Goal: Task Accomplishment & Management: Use online tool/utility

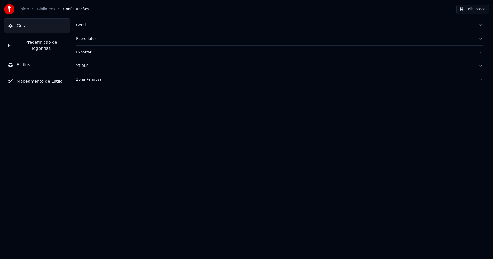
click at [84, 25] on div "Geral" at bounding box center [275, 25] width 399 height 5
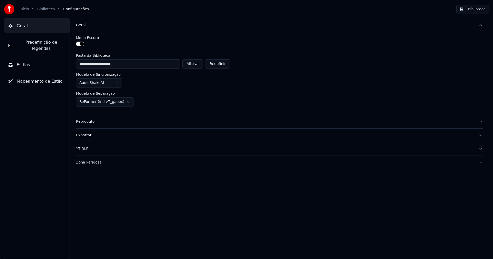
click at [196, 63] on button "Alterar" at bounding box center [192, 63] width 21 height 9
type input "**********"
click at [481, 9] on button "Biblioteca" at bounding box center [473, 9] width 33 height 9
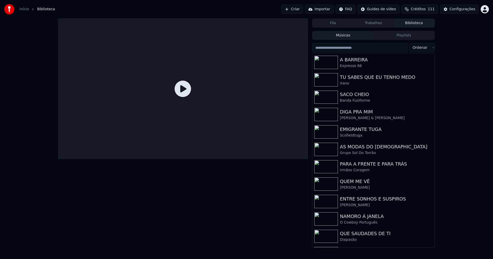
click at [23, 10] on link "Início" at bounding box center [25, 9] width 10 height 5
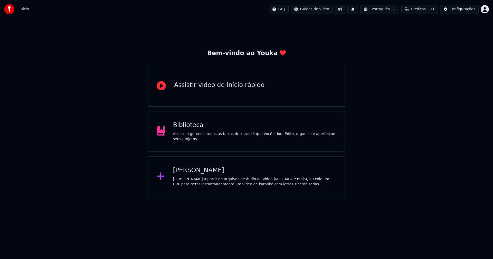
click at [199, 170] on div "[PERSON_NAME]" at bounding box center [255, 171] width 164 height 8
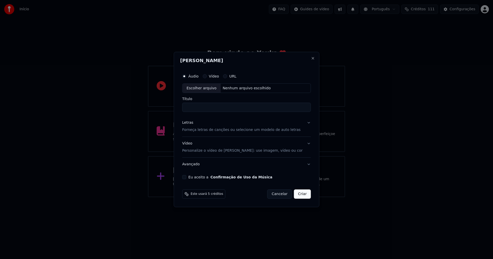
click at [208, 89] on div "Escolher arquivo" at bounding box center [202, 88] width 38 height 9
type input "**********"
click at [190, 124] on div "Letras" at bounding box center [187, 123] width 11 height 5
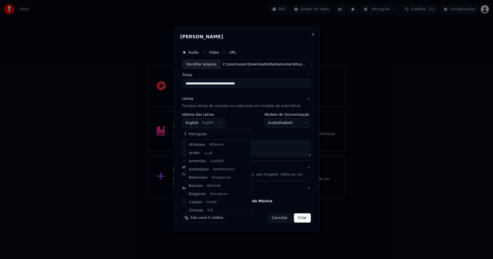
click at [198, 124] on body "**********" at bounding box center [246, 98] width 493 height 197
select select "**"
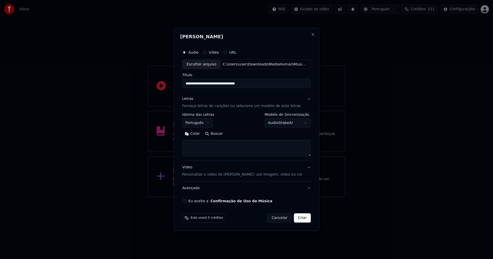
click at [198, 134] on button "Colar" at bounding box center [192, 134] width 20 height 8
click at [187, 201] on button "Eu aceito a Confirmação de Uso da Música" at bounding box center [184, 201] width 4 height 4
click at [303, 220] on button "Criar" at bounding box center [302, 218] width 17 height 9
type textarea "**********"
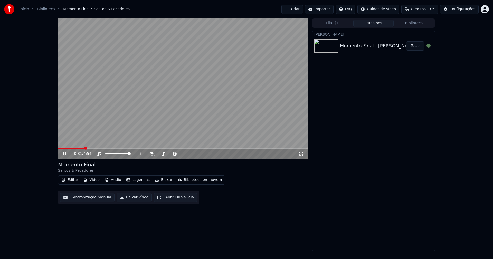
click at [66, 155] on icon at bounding box center [64, 153] width 3 height 3
click at [111, 181] on button "Áudio" at bounding box center [113, 180] width 21 height 7
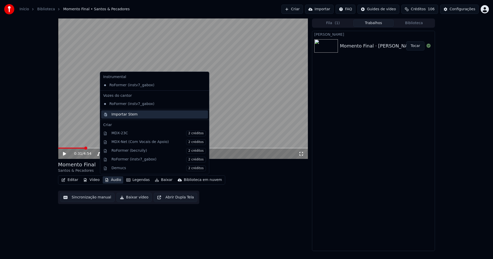
click at [122, 116] on div "Importar Stem" at bounding box center [125, 114] width 26 height 5
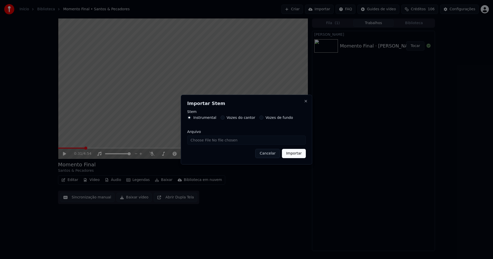
click at [200, 140] on input "Arquivo" at bounding box center [246, 140] width 119 height 9
type input "**********"
click at [296, 155] on button "Importar" at bounding box center [294, 153] width 24 height 9
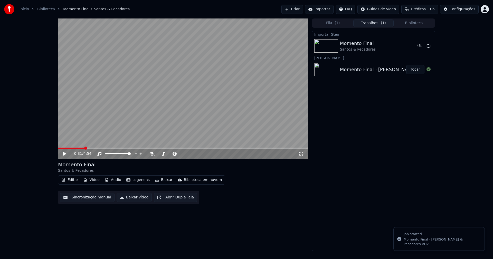
click at [92, 181] on button "Vídeo" at bounding box center [91, 180] width 21 height 7
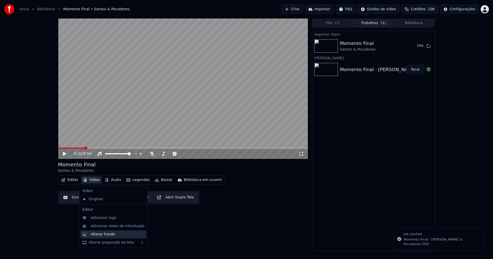
click at [105, 235] on div "Alterar Fundo" at bounding box center [103, 234] width 24 height 5
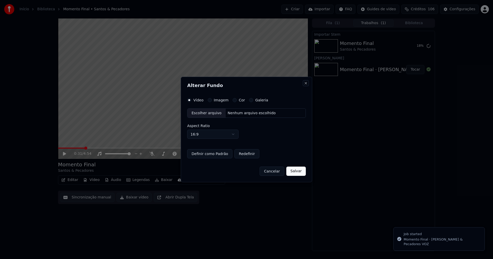
click at [305, 83] on button "Close" at bounding box center [306, 83] width 4 height 4
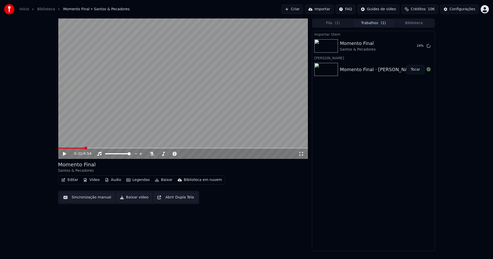
click at [93, 182] on button "Vídeo" at bounding box center [91, 180] width 21 height 7
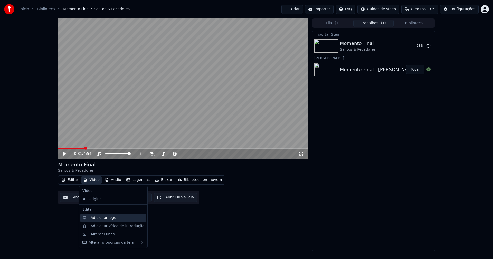
click at [102, 218] on div "Adicionar logo" at bounding box center [104, 218] width 26 height 5
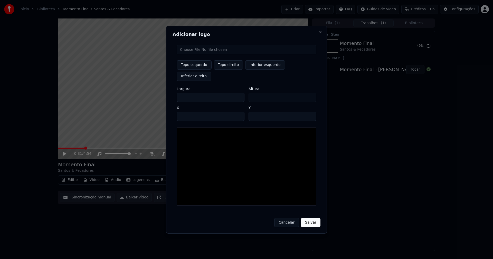
click at [200, 54] on input "file" at bounding box center [247, 49] width 140 height 9
type input "**********"
type input "***"
click at [226, 70] on button "Topo direito" at bounding box center [229, 64] width 30 height 9
type input "****"
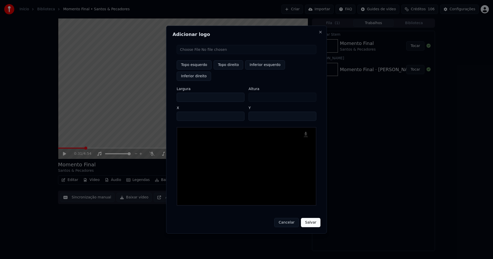
drag, startPoint x: 186, startPoint y: 91, endPoint x: 166, endPoint y: 95, distance: 19.7
click at [166, 95] on body "Início Biblioteca Momento Final • Santos & Pecadores Criar Importar FAQ Guides …" at bounding box center [246, 129] width 493 height 259
type input "**"
type input "***"
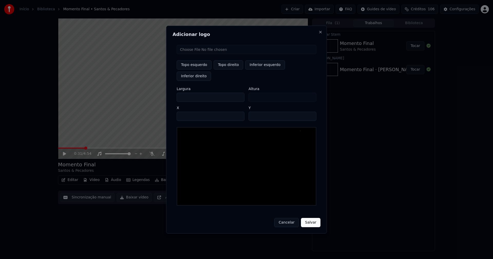
type input "***"
click at [187, 112] on input "****" at bounding box center [211, 116] width 68 height 9
type input "****"
click at [311, 112] on input "**" at bounding box center [283, 116] width 68 height 9
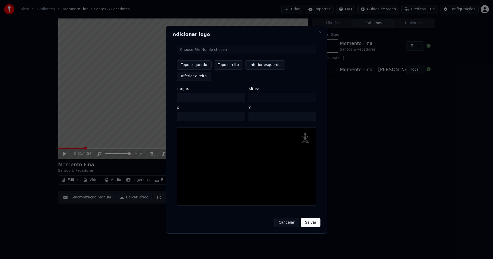
click at [310, 112] on input "**" at bounding box center [283, 116] width 68 height 9
type input "**"
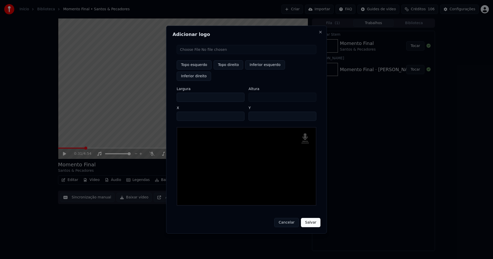
click at [310, 112] on input "**" at bounding box center [283, 116] width 68 height 9
click at [312, 218] on button "Salvar" at bounding box center [311, 222] width 20 height 9
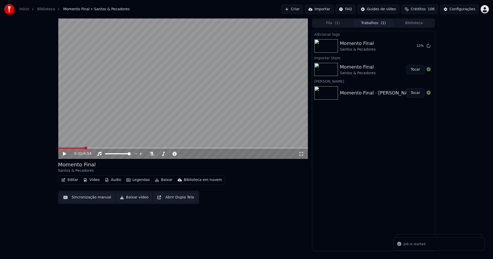
click at [113, 180] on button "Áudio" at bounding box center [113, 180] width 21 height 7
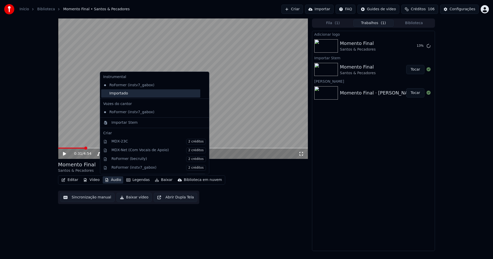
click at [109, 95] on div "Importado" at bounding box center [150, 93] width 99 height 8
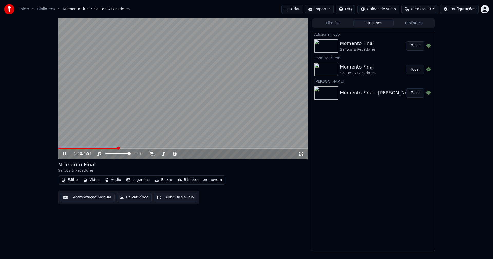
click at [417, 47] on button "Tocar" at bounding box center [416, 45] width 18 height 9
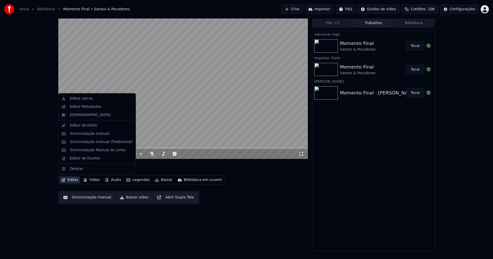
click at [75, 180] on button "Editar" at bounding box center [69, 180] width 21 height 7
click at [91, 142] on div "Sincronização manual (Tradicional)" at bounding box center [101, 142] width 63 height 5
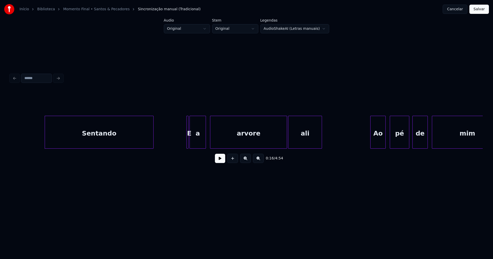
scroll to position [0, 771]
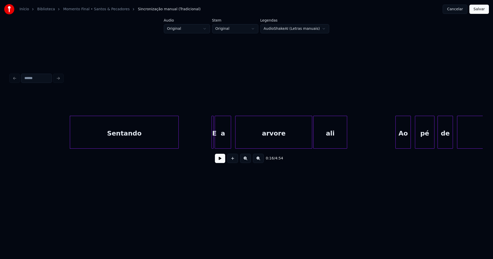
click at [219, 162] on button at bounding box center [220, 158] width 10 height 9
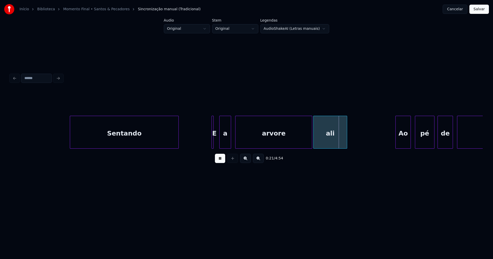
click at [221, 141] on div at bounding box center [221, 132] width 2 height 32
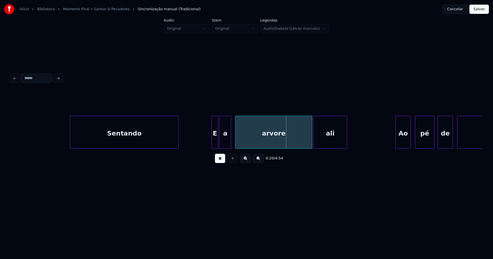
click at [217, 141] on div at bounding box center [218, 132] width 2 height 32
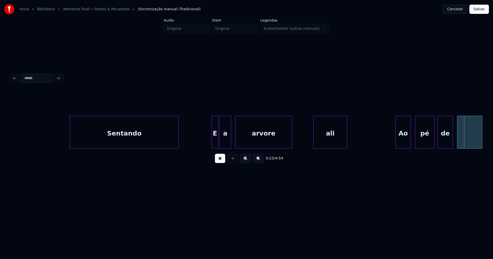
click at [292, 149] on div "Sentando E a arvore ali Ao pé de mim" at bounding box center [246, 132] width 473 height 33
click at [297, 144] on div at bounding box center [297, 132] width 2 height 32
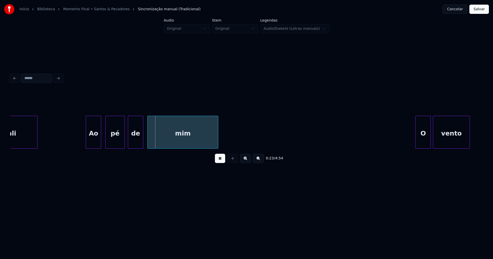
scroll to position [0, 1048]
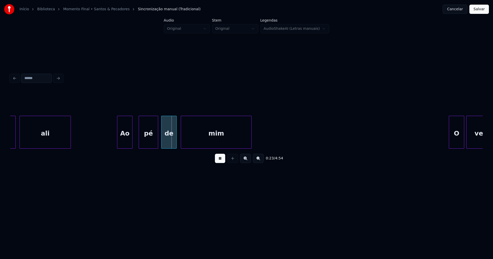
click at [125, 143] on div "Ao" at bounding box center [124, 133] width 15 height 35
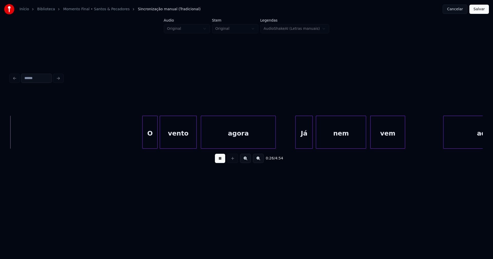
scroll to position [0, 1355]
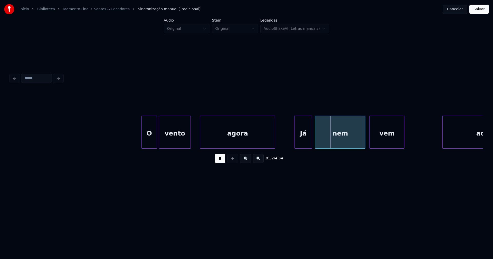
click at [190, 143] on div at bounding box center [190, 132] width 2 height 32
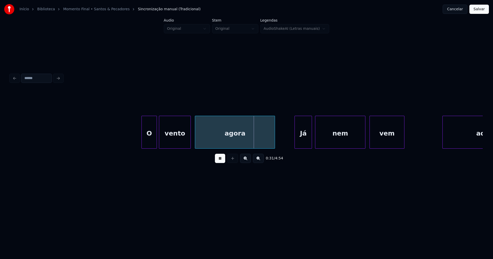
click at [195, 139] on div at bounding box center [196, 132] width 2 height 32
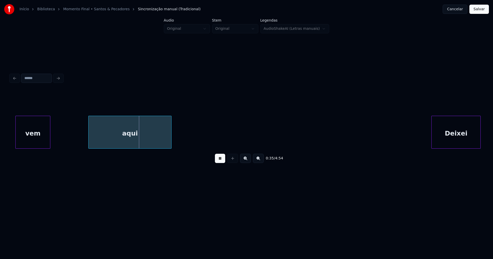
scroll to position [0, 1718]
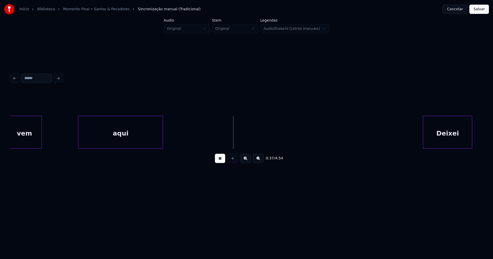
click at [80, 140] on div at bounding box center [79, 132] width 2 height 32
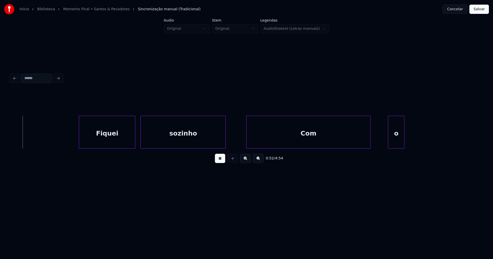
scroll to position [0, 2716]
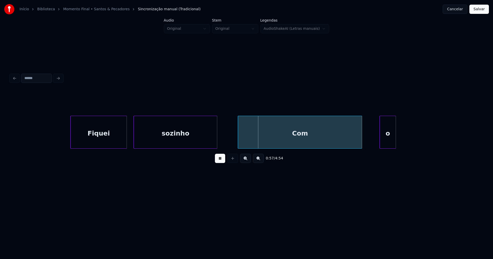
click at [134, 137] on div at bounding box center [135, 132] width 2 height 32
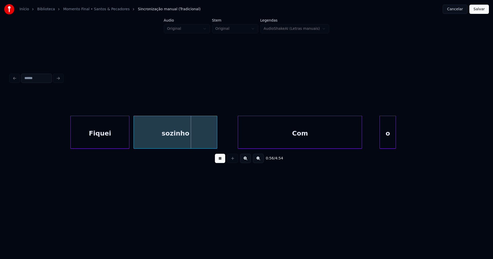
click at [128, 138] on div at bounding box center [129, 132] width 2 height 32
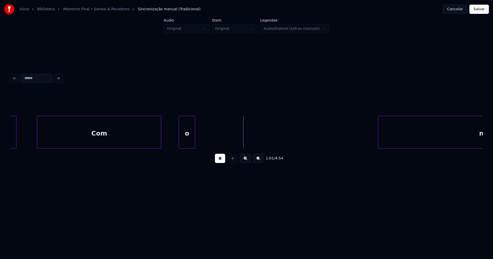
scroll to position [0, 2908]
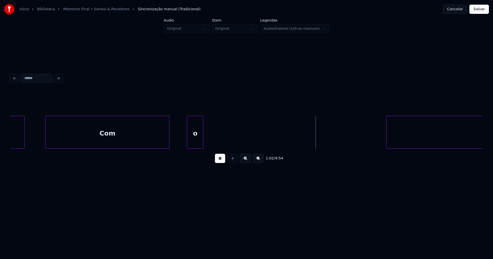
click at [220, 163] on button at bounding box center [220, 158] width 10 height 9
click at [220, 162] on button at bounding box center [220, 158] width 10 height 9
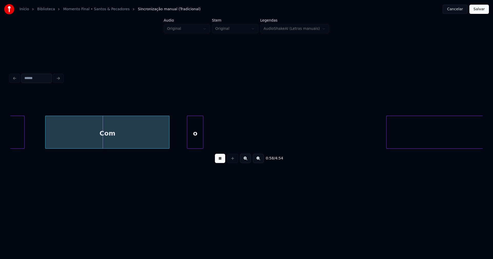
click at [218, 164] on div "0:58 / 4:54" at bounding box center [246, 158] width 465 height 11
drag, startPoint x: 220, startPoint y: 161, endPoint x: 186, endPoint y: 149, distance: 36.2
click at [221, 161] on button at bounding box center [220, 158] width 10 height 9
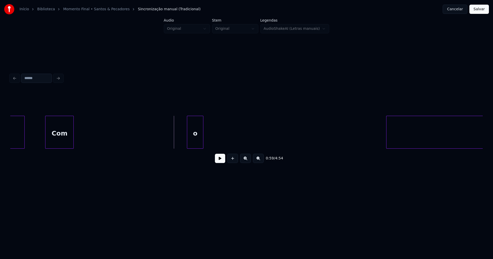
click at [73, 149] on div "Com o meu sozinho" at bounding box center [246, 132] width 473 height 33
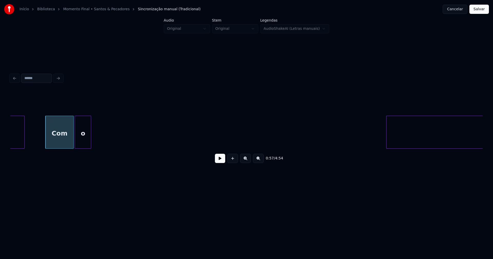
click at [84, 145] on div "o" at bounding box center [83, 133] width 16 height 35
click at [83, 143] on div at bounding box center [84, 132] width 2 height 32
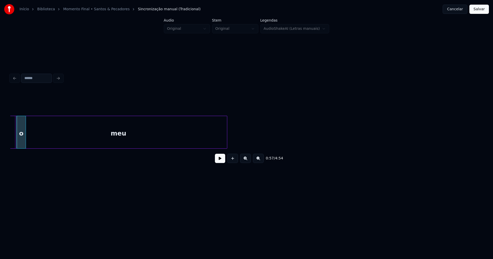
scroll to position [0, 2966]
click at [125, 145] on div "meu" at bounding box center [138, 133] width 217 height 35
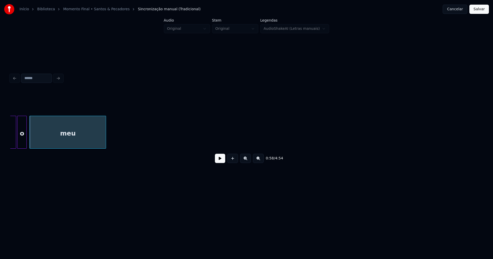
click at [105, 141] on div at bounding box center [105, 132] width 2 height 32
click at [220, 162] on button at bounding box center [220, 158] width 10 height 9
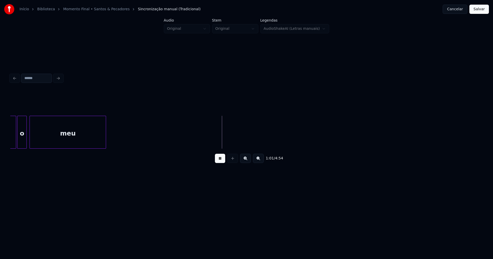
click at [222, 163] on button at bounding box center [220, 158] width 10 height 9
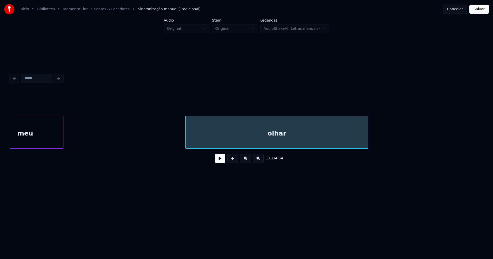
scroll to position [0, 3017]
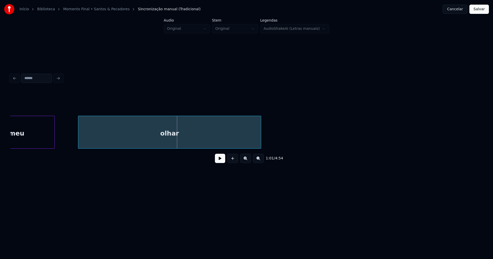
click at [123, 146] on div "olhar" at bounding box center [169, 133] width 182 height 35
click at [218, 161] on button at bounding box center [220, 158] width 10 height 9
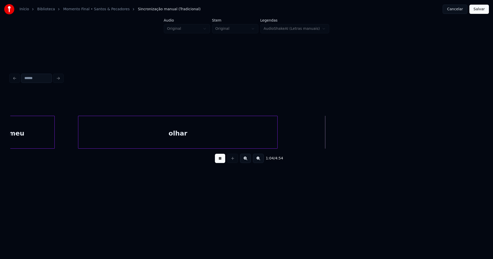
click at [277, 135] on div at bounding box center [277, 132] width 2 height 32
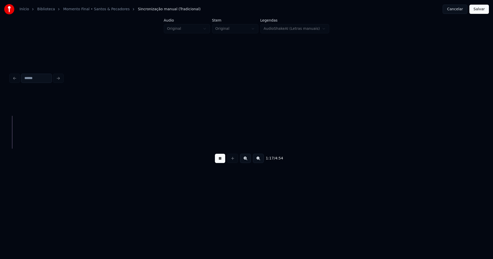
scroll to position [0, 3982]
click at [222, 162] on button at bounding box center [220, 158] width 10 height 9
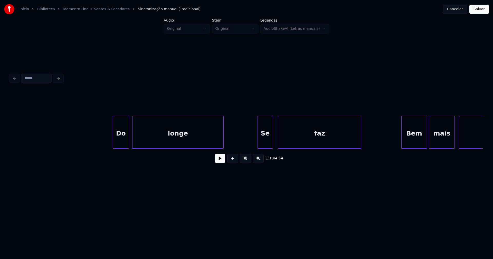
scroll to position [0, 5934]
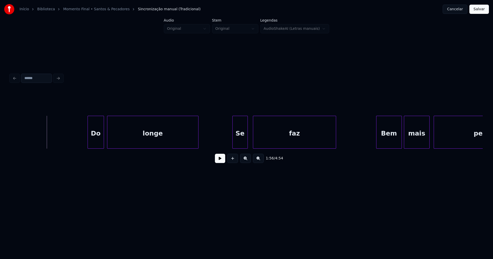
click at [217, 161] on button at bounding box center [220, 158] width 10 height 9
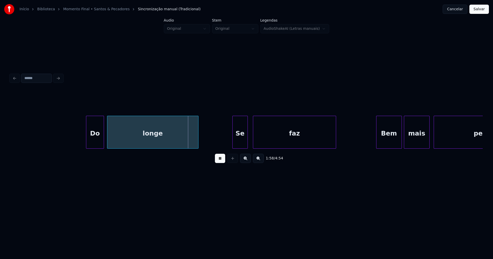
click at [88, 140] on div at bounding box center [87, 132] width 2 height 32
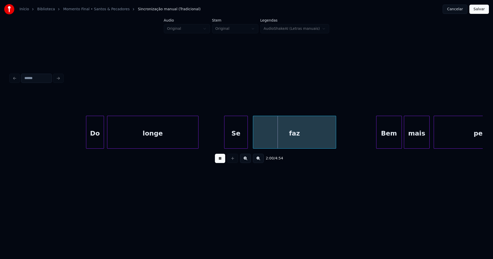
click at [225, 143] on div at bounding box center [226, 132] width 2 height 32
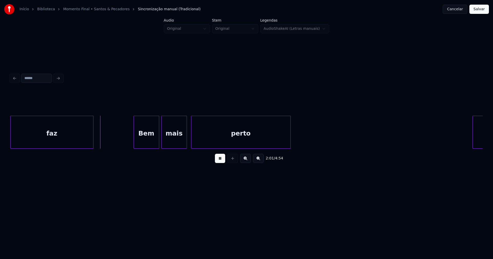
scroll to position [0, 6244]
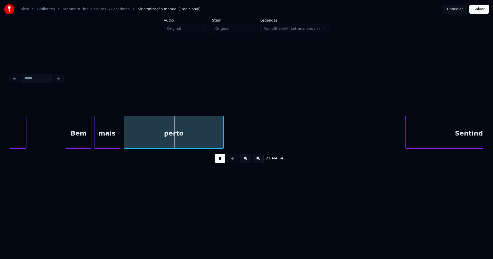
click at [82, 140] on div "Bem" at bounding box center [78, 133] width 25 height 35
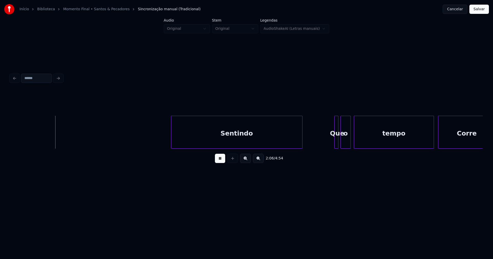
scroll to position [0, 6504]
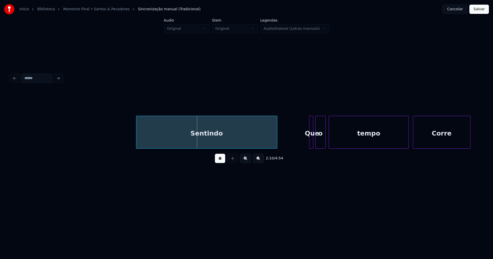
click at [137, 139] on div at bounding box center [137, 132] width 2 height 32
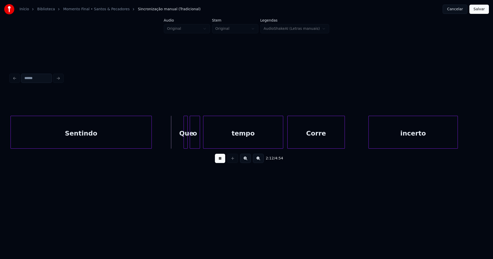
scroll to position [0, 6638]
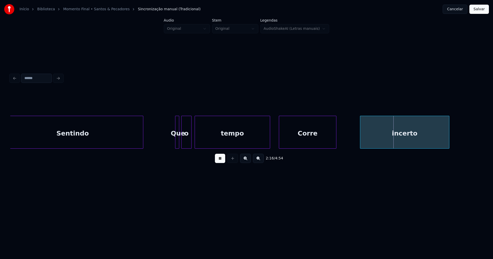
click at [269, 143] on div at bounding box center [270, 132] width 2 height 32
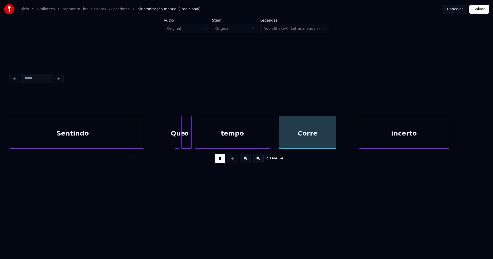
click at [360, 142] on div at bounding box center [360, 132] width 2 height 32
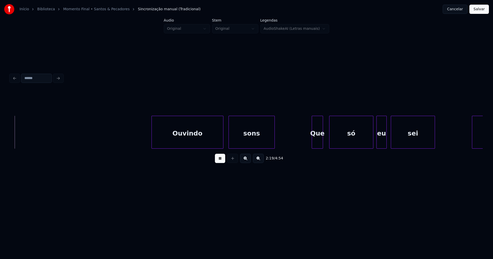
scroll to position [0, 7173]
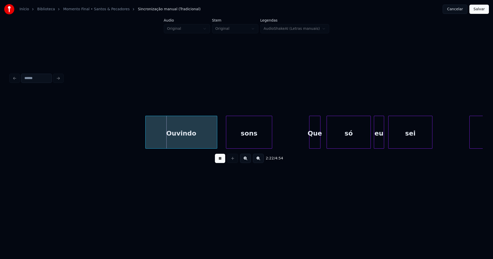
click at [184, 139] on div "Ouvindo" at bounding box center [181, 133] width 71 height 35
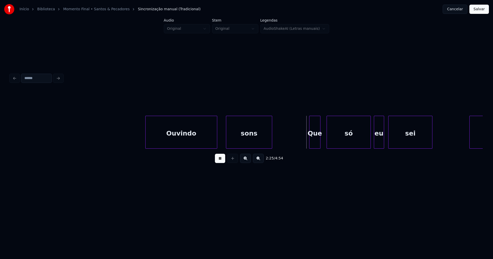
drag, startPoint x: 126, startPoint y: 138, endPoint x: 176, endPoint y: 138, distance: 49.3
click at [129, 138] on div "Ouvindo sons Que só eu sei pensar" at bounding box center [407, 132] width 15140 height 33
click at [215, 141] on div at bounding box center [215, 132] width 2 height 32
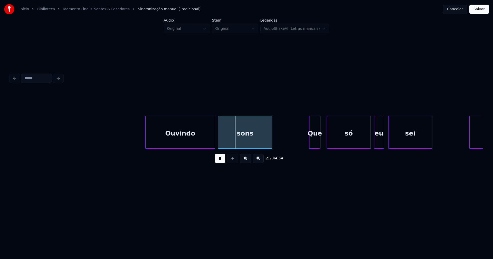
click at [218, 141] on div at bounding box center [219, 132] width 2 height 32
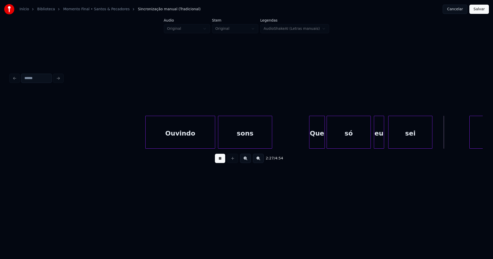
click at [324, 141] on div at bounding box center [324, 132] width 2 height 32
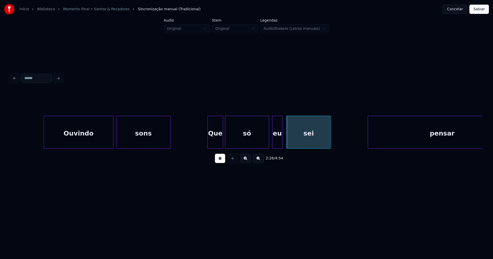
scroll to position [0, 7325]
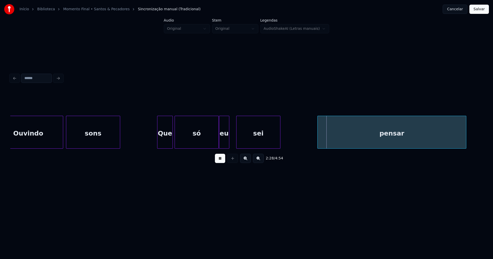
click at [222, 143] on div "eu" at bounding box center [224, 133] width 10 height 35
click at [217, 143] on div "só" at bounding box center [197, 133] width 44 height 35
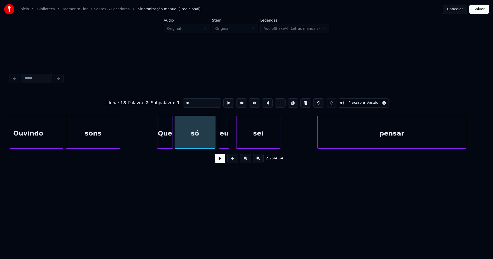
click at [214, 144] on div at bounding box center [215, 132] width 2 height 32
click at [224, 163] on button at bounding box center [220, 158] width 10 height 9
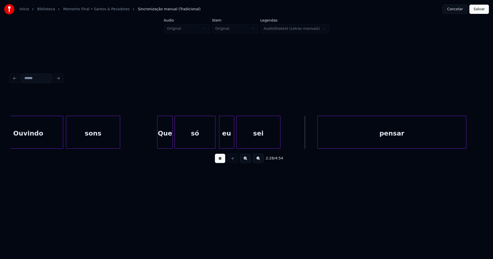
click at [233, 138] on div at bounding box center [234, 132] width 2 height 32
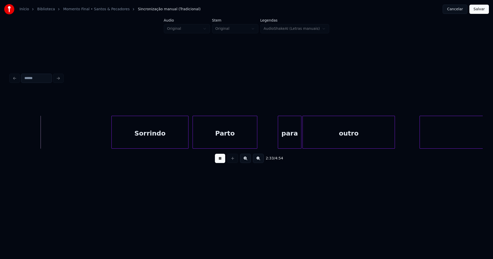
scroll to position [0, 7870]
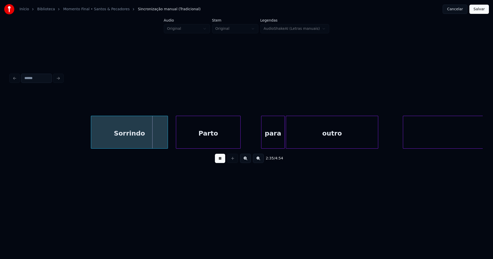
click at [149, 143] on div "Sorrindo" at bounding box center [129, 133] width 77 height 35
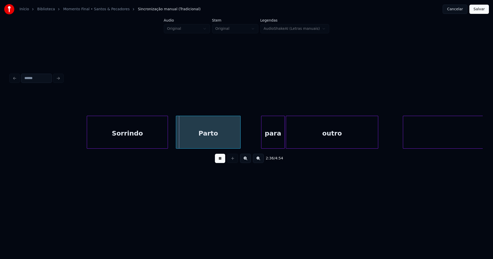
click at [88, 139] on div at bounding box center [88, 132] width 2 height 32
click at [214, 141] on div "Parto" at bounding box center [208, 133] width 64 height 35
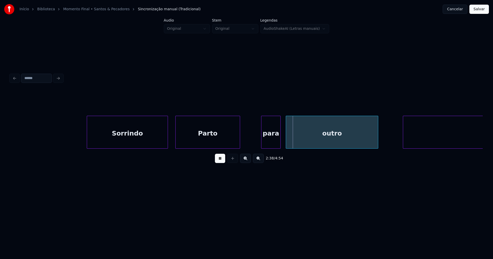
click at [280, 143] on div at bounding box center [280, 132] width 2 height 32
click at [283, 141] on div at bounding box center [284, 132] width 2 height 32
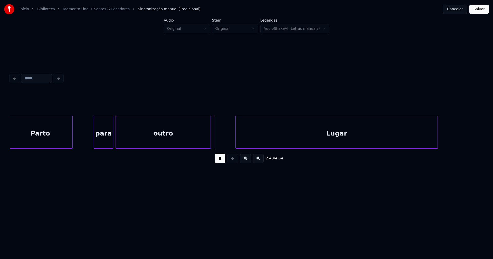
scroll to position [0, 8088]
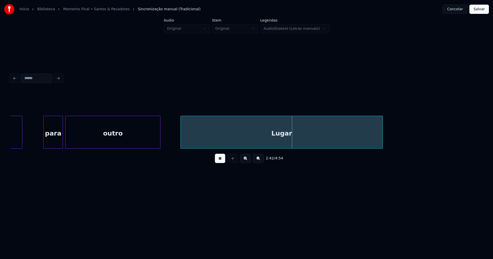
click at [215, 143] on div "Lugar" at bounding box center [282, 133] width 202 height 35
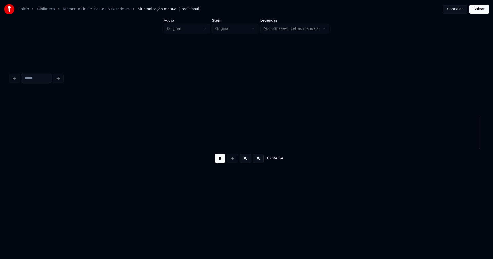
scroll to position [0, 10319]
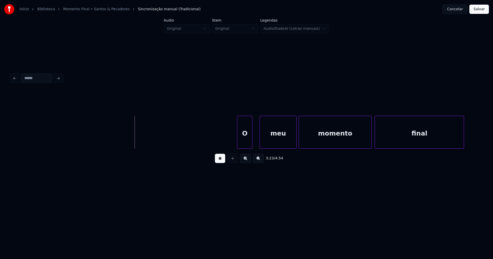
click at [247, 140] on div "O" at bounding box center [244, 133] width 15 height 35
click at [255, 138] on div at bounding box center [255, 132] width 2 height 32
drag, startPoint x: 221, startPoint y: 160, endPoint x: 227, endPoint y: 158, distance: 5.9
click at [221, 160] on button at bounding box center [220, 158] width 10 height 9
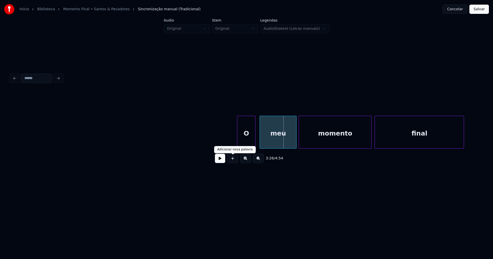
click at [245, 144] on div "O" at bounding box center [246, 133] width 18 height 35
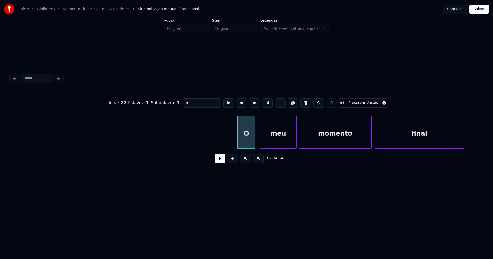
drag, startPoint x: 175, startPoint y: 101, endPoint x: 172, endPoint y: 102, distance: 3.7
click at [172, 102] on div "Linha : 22 Palavra : 1 Subpalavra : 1 * Preservar Vocais" at bounding box center [246, 103] width 473 height 26
type input "**"
click at [223, 162] on button at bounding box center [220, 158] width 10 height 9
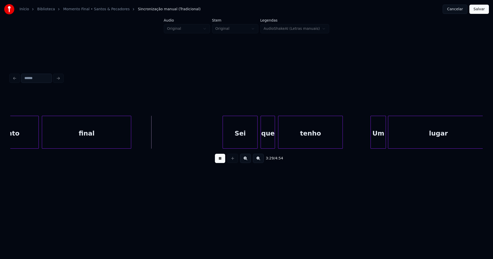
scroll to position [0, 10669]
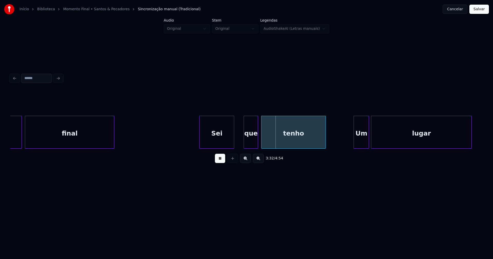
click at [223, 148] on div "momento final Sei que tenho Um lugar" at bounding box center [246, 132] width 473 height 33
click at [243, 144] on div "que" at bounding box center [246, 133] width 14 height 35
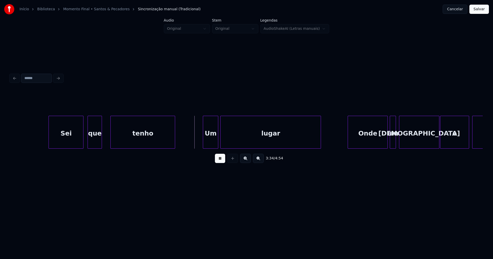
scroll to position [0, 10829]
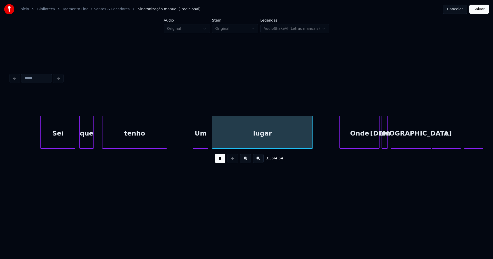
click at [203, 143] on div "Um" at bounding box center [200, 133] width 15 height 35
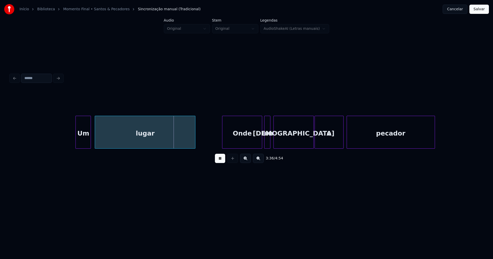
scroll to position [0, 11055]
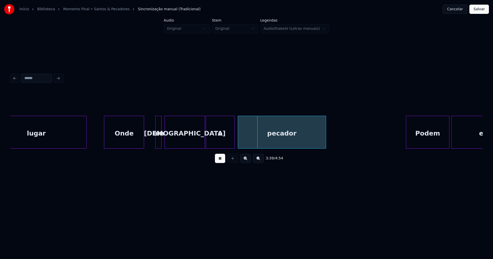
click at [132, 145] on div "Onde" at bounding box center [124, 133] width 40 height 35
click at [148, 142] on div at bounding box center [149, 132] width 2 height 32
click at [198, 145] on div at bounding box center [199, 132] width 2 height 32
click at [203, 142] on div at bounding box center [203, 132] width 2 height 32
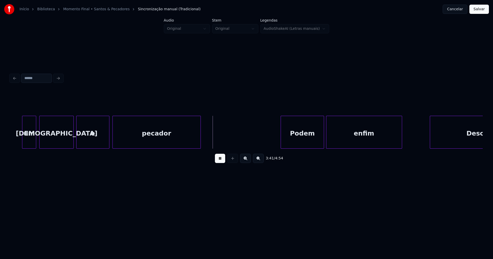
scroll to position [0, 11298]
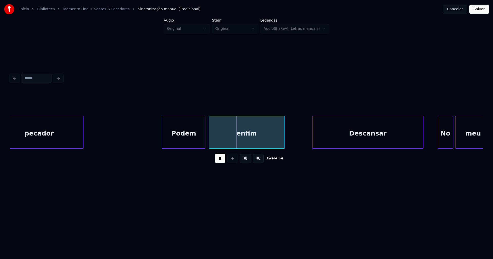
click at [182, 140] on div "Podem" at bounding box center [183, 133] width 43 height 35
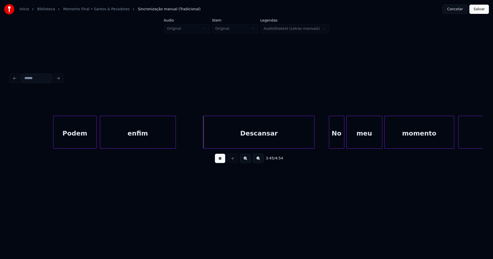
scroll to position [0, 11424]
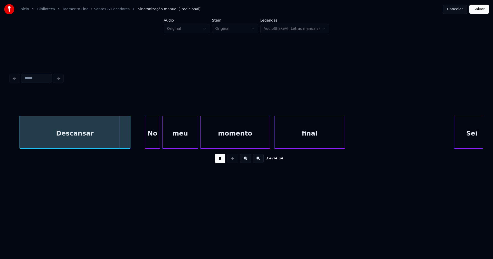
scroll to position [0, 11608]
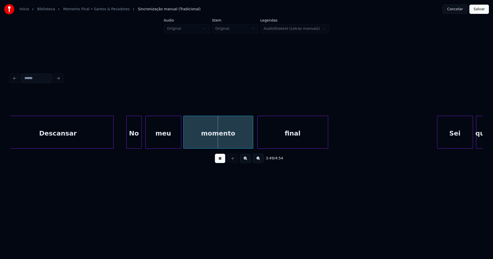
click at [135, 146] on div "No" at bounding box center [134, 133] width 15 height 35
click at [168, 147] on div "Descansar No meu momento final Sei que" at bounding box center [246, 132] width 473 height 33
click at [196, 144] on div "momento" at bounding box center [216, 133] width 69 height 35
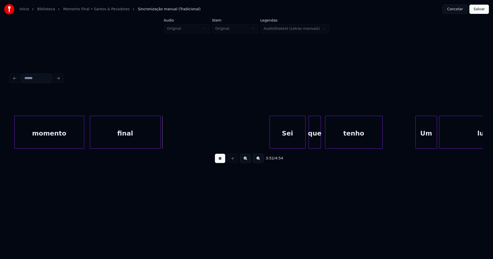
scroll to position [0, 11910]
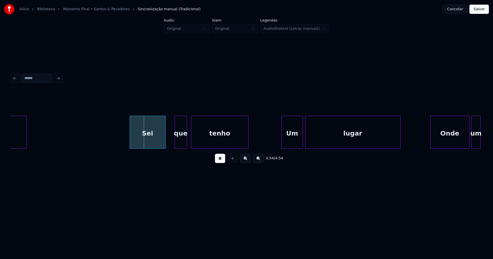
click at [149, 140] on div "Sei" at bounding box center [147, 133] width 35 height 35
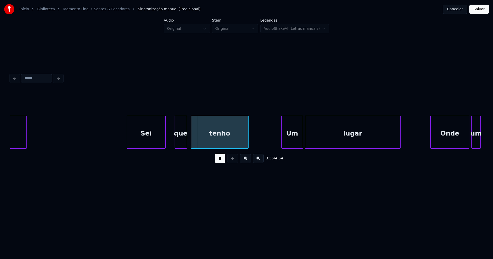
click at [127, 137] on div at bounding box center [128, 132] width 2 height 32
click at [177, 143] on div "que" at bounding box center [178, 133] width 12 height 35
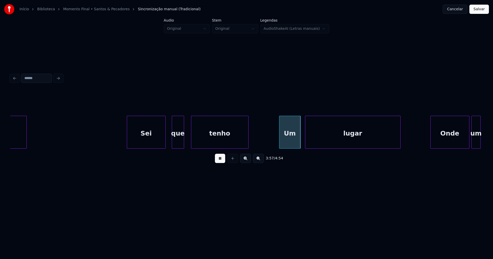
click at [294, 142] on div "Um" at bounding box center [290, 133] width 21 height 35
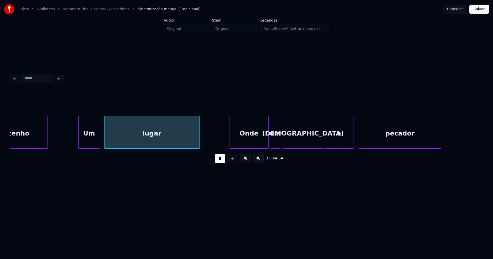
scroll to position [0, 12119]
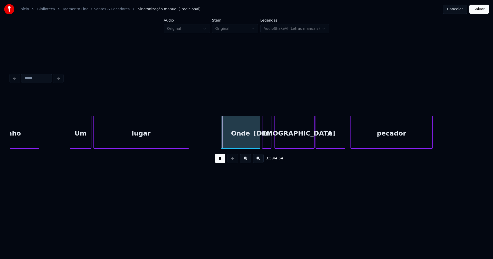
click at [142, 141] on div "lugar" at bounding box center [141, 133] width 95 height 35
click at [239, 141] on div "Onde" at bounding box center [237, 133] width 39 height 35
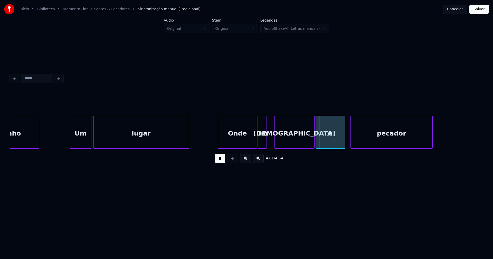
click at [260, 143] on div "um" at bounding box center [262, 133] width 9 height 35
click at [271, 139] on div at bounding box center [272, 132] width 2 height 32
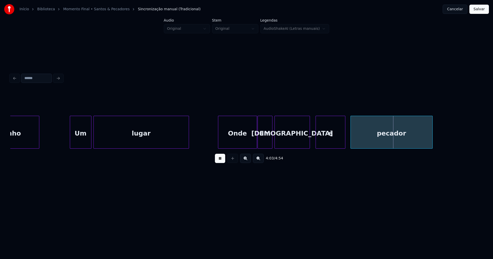
click at [310, 146] on div at bounding box center [309, 132] width 2 height 32
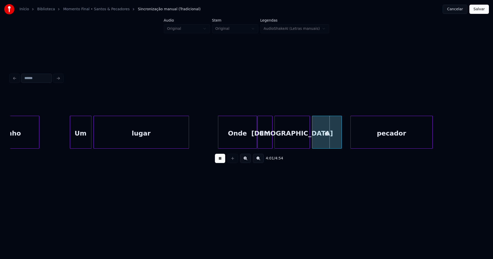
click at [326, 143] on div "e" at bounding box center [327, 133] width 29 height 35
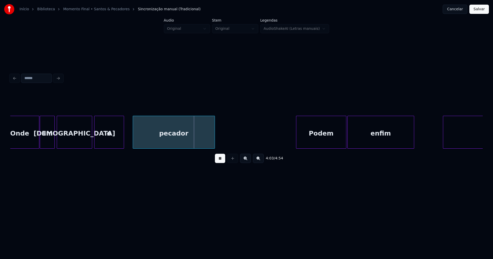
scroll to position [0, 12530]
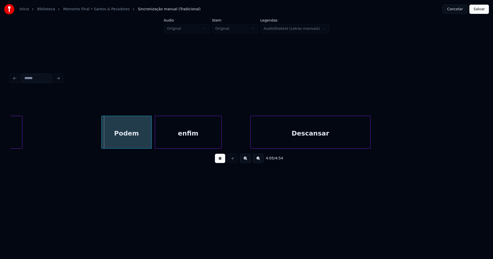
click at [132, 142] on div "Podem" at bounding box center [127, 133] width 50 height 35
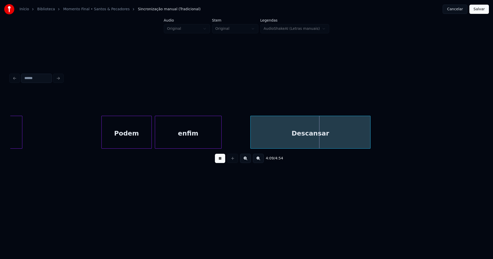
click at [282, 140] on div "Descansar" at bounding box center [311, 133] width 120 height 35
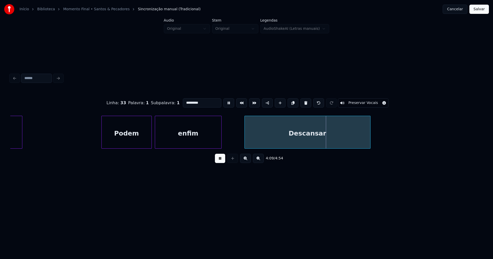
click at [246, 141] on div at bounding box center [246, 132] width 2 height 32
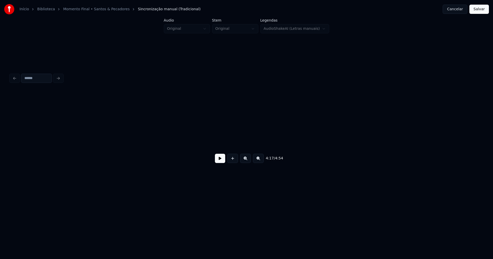
scroll to position [0, 14667]
click at [480, 12] on button "Salvar" at bounding box center [480, 9] width 20 height 9
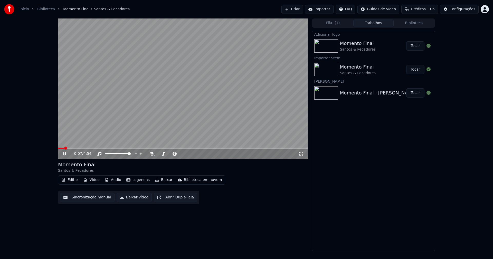
click at [303, 154] on icon at bounding box center [301, 154] width 5 height 4
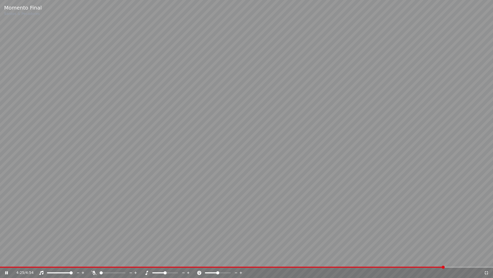
click at [485, 259] on icon at bounding box center [486, 272] width 5 height 4
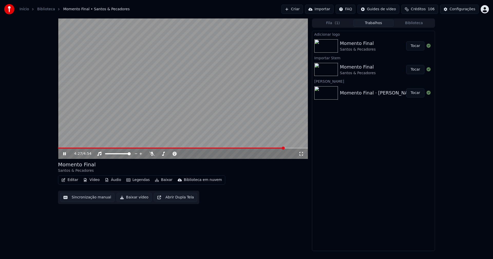
click at [65, 155] on icon at bounding box center [68, 154] width 12 height 4
click at [132, 198] on button "Baixar vídeo" at bounding box center [134, 197] width 35 height 9
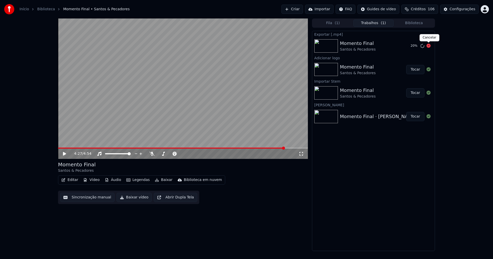
click at [427, 45] on icon at bounding box center [429, 46] width 4 height 4
click at [77, 181] on button "Editar" at bounding box center [69, 180] width 21 height 7
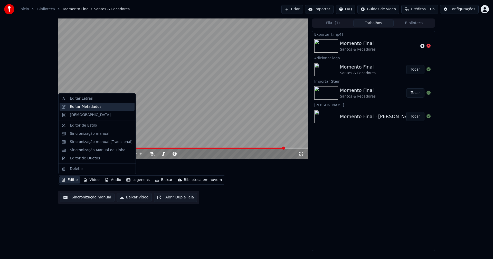
click at [91, 108] on div "Editar Metadados" at bounding box center [86, 106] width 32 height 5
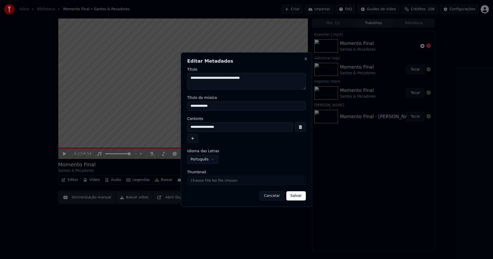
drag, startPoint x: 218, startPoint y: 105, endPoint x: 159, endPoint y: 107, distance: 59.4
click at [159, 107] on body "**********" at bounding box center [246, 129] width 493 height 259
type input "**********"
click at [200, 181] on input "Thumbnail" at bounding box center [246, 180] width 119 height 9
type input "**********"
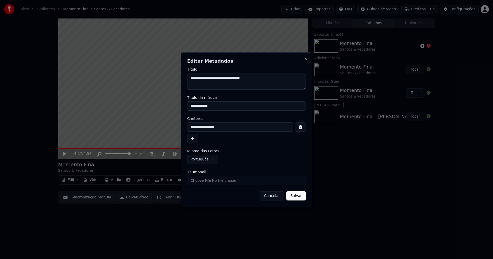
click at [300, 197] on button "Salvar" at bounding box center [297, 195] width 20 height 9
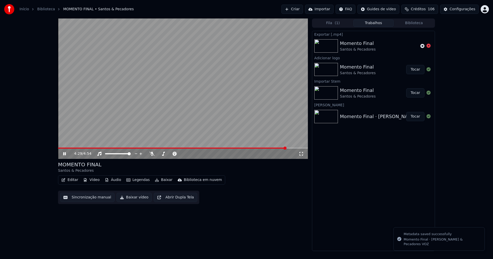
drag, startPoint x: 64, startPoint y: 155, endPoint x: 238, endPoint y: 64, distance: 196.0
click at [68, 153] on icon at bounding box center [68, 154] width 12 height 4
click at [419, 23] on button "Biblioteca" at bounding box center [414, 23] width 41 height 7
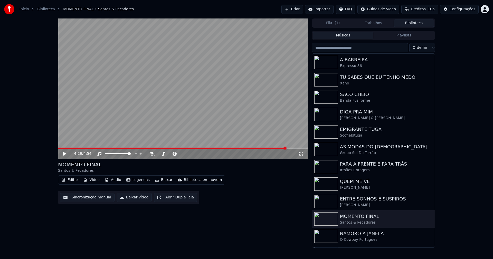
click at [131, 201] on button "Baixar vídeo" at bounding box center [134, 197] width 35 height 9
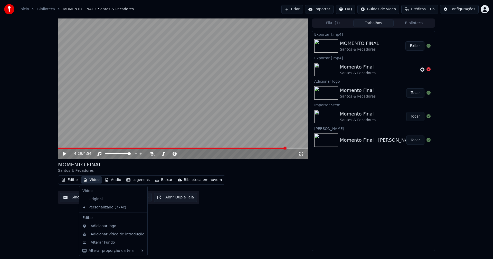
click at [94, 180] on button "Vídeo" at bounding box center [91, 180] width 21 height 7
click at [105, 244] on div "Alterar Fundo" at bounding box center [103, 242] width 24 height 5
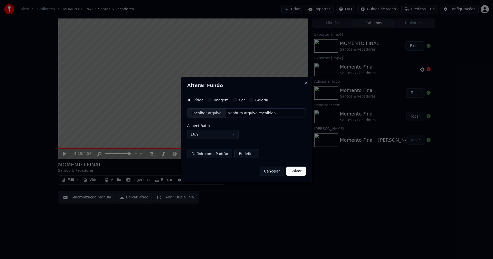
click at [205, 113] on div "Escolher arquivo" at bounding box center [207, 113] width 38 height 9
click at [209, 101] on button "Imagem" at bounding box center [210, 100] width 4 height 4
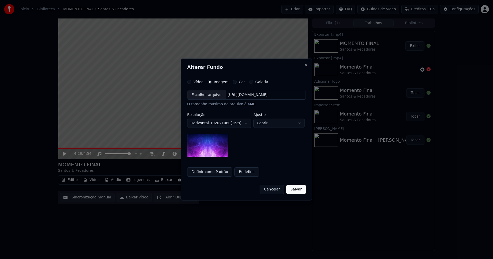
click at [199, 94] on div "Escolher arquivo" at bounding box center [207, 94] width 38 height 9
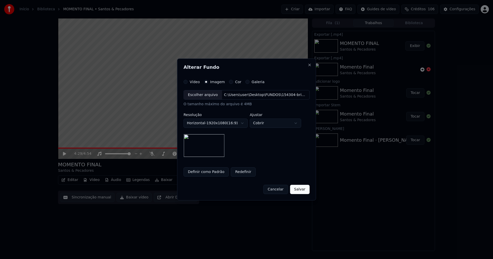
click at [300, 191] on button "Salvar" at bounding box center [300, 189] width 20 height 9
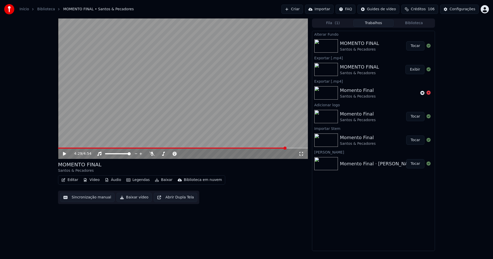
click at [419, 48] on button "Tocar" at bounding box center [416, 45] width 18 height 9
click at [65, 153] on icon at bounding box center [64, 153] width 3 height 3
click at [136, 201] on button "Baixar vídeo" at bounding box center [134, 197] width 35 height 9
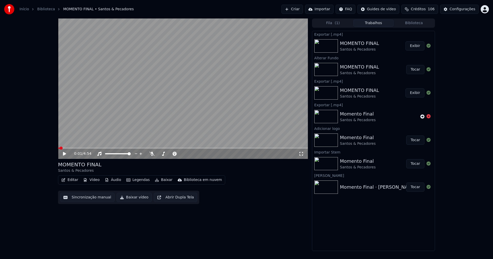
click at [93, 178] on button "Vídeo" at bounding box center [91, 180] width 21 height 7
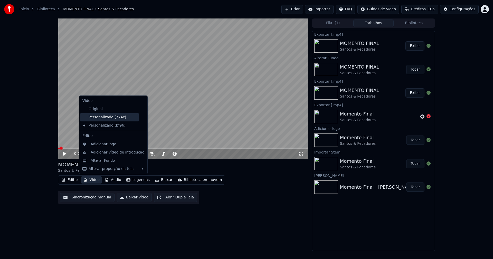
click at [105, 117] on div "Personalizado (774c)" at bounding box center [109, 117] width 58 height 8
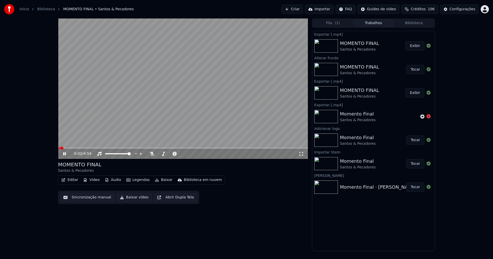
click at [301, 154] on icon at bounding box center [301, 154] width 5 height 4
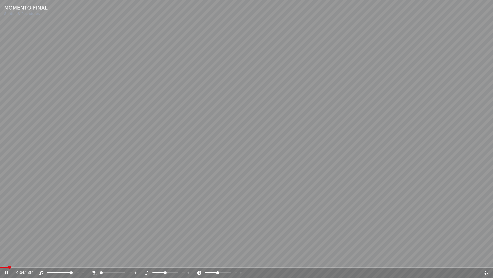
click at [32, 259] on span at bounding box center [246, 266] width 493 height 1
click at [25, 259] on span at bounding box center [16, 266] width 33 height 1
click at [18, 259] on span at bounding box center [9, 266] width 19 height 1
click at [8, 259] on icon at bounding box center [6, 272] width 3 height 3
click at [8, 259] on icon at bounding box center [10, 272] width 12 height 4
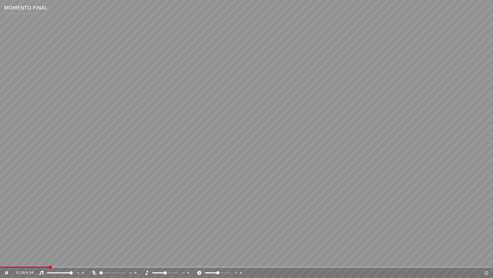
click at [101, 259] on span at bounding box center [246, 266] width 493 height 1
click at [144, 259] on span at bounding box center [246, 266] width 493 height 1
click at [487, 259] on icon at bounding box center [487, 273] width 4 height 4
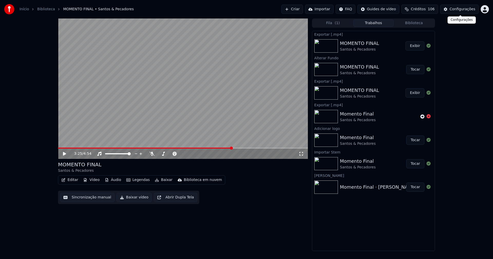
click at [464, 7] on div "Configurações" at bounding box center [463, 9] width 26 height 5
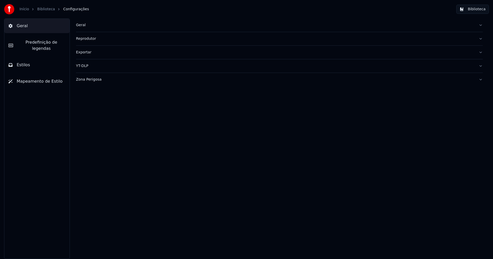
click at [50, 42] on span "Predefinição de legendas" at bounding box center [41, 45] width 48 height 12
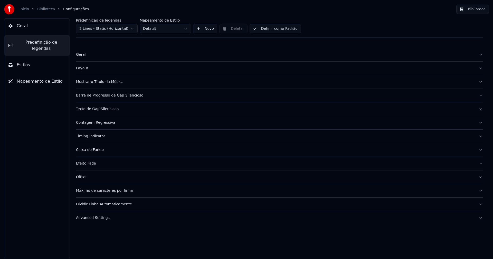
click at [99, 214] on button "Advanced Settings" at bounding box center [279, 218] width 407 height 13
click at [83, 69] on div "Layout" at bounding box center [275, 68] width 399 height 5
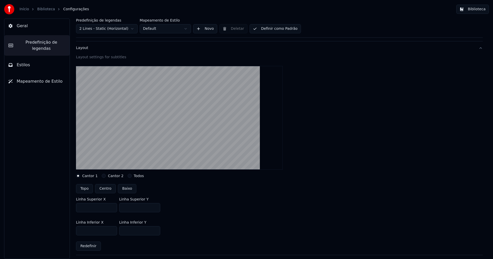
scroll to position [51, 0]
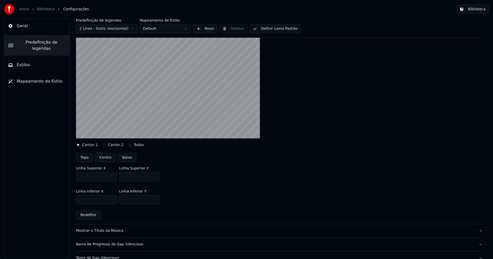
click at [154, 178] on input "***" at bounding box center [139, 176] width 41 height 9
type input "***"
click at [154, 178] on input "***" at bounding box center [139, 176] width 41 height 9
click at [210, 184] on div "Linha Superior X *** Linha Superior Y ***" at bounding box center [279, 173] width 407 height 23
click at [475, 11] on button "Biblioteca" at bounding box center [473, 9] width 33 height 9
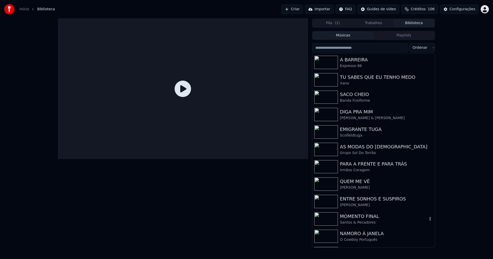
drag, startPoint x: 368, startPoint y: 220, endPoint x: 373, endPoint y: 216, distance: 6.2
click at [368, 220] on div "Santos & Pecadores" at bounding box center [384, 222] width 88 height 5
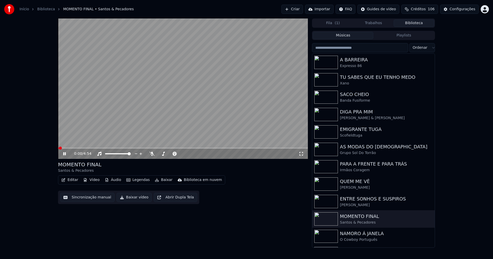
click at [93, 180] on button "Vídeo" at bounding box center [91, 180] width 21 height 7
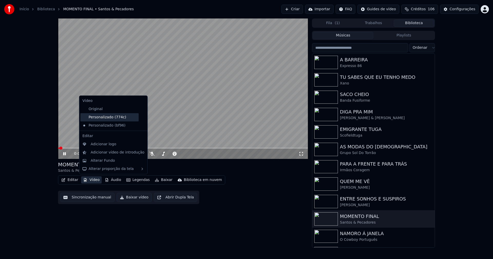
click at [110, 120] on div "Personalizado (774c)" at bounding box center [109, 117] width 58 height 8
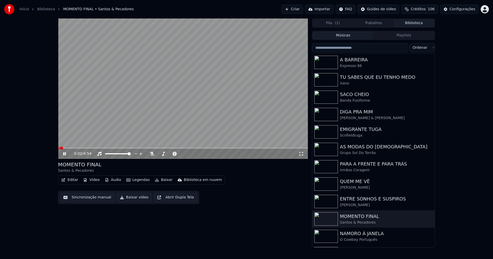
click at [78, 148] on span at bounding box center [183, 148] width 250 height 1
click at [301, 154] on icon at bounding box center [301, 154] width 5 height 4
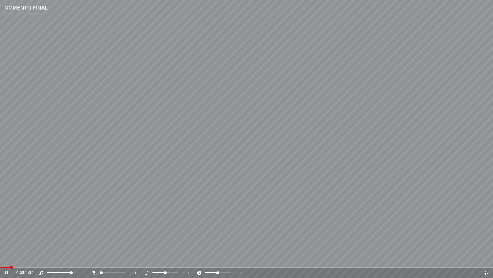
click at [24, 259] on span at bounding box center [246, 266] width 493 height 1
click at [22, 259] on span at bounding box center [11, 266] width 22 height 1
click at [7, 259] on icon at bounding box center [10, 272] width 12 height 4
click at [6, 259] on icon at bounding box center [6, 273] width 3 height 4
click at [7, 259] on icon at bounding box center [6, 272] width 3 height 3
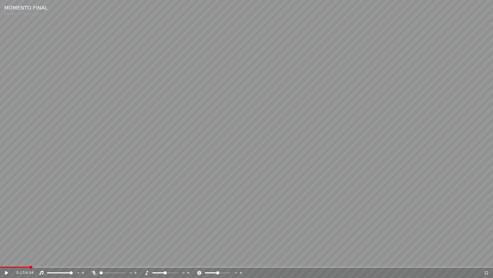
click at [484, 259] on icon at bounding box center [486, 272] width 5 height 4
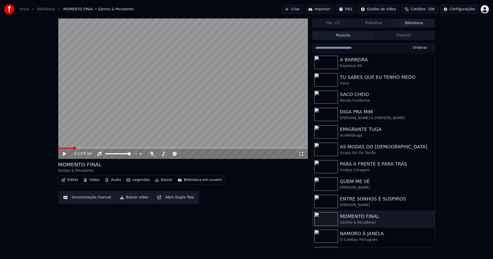
click at [465, 9] on div "Configurações" at bounding box center [463, 9] width 26 height 5
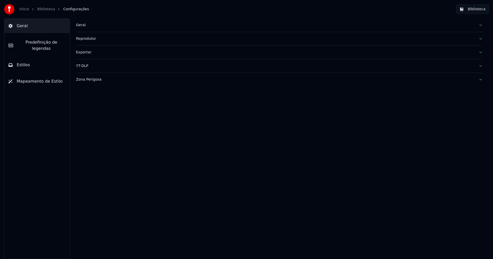
click at [34, 44] on span "Predefinição de legendas" at bounding box center [41, 45] width 48 height 12
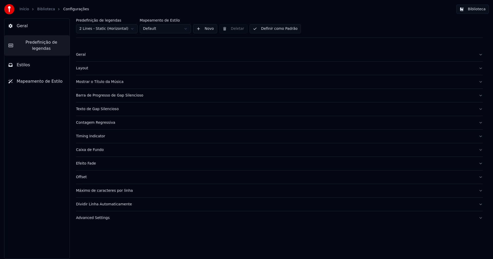
click at [97, 221] on button "Advanced Settings" at bounding box center [279, 218] width 407 height 13
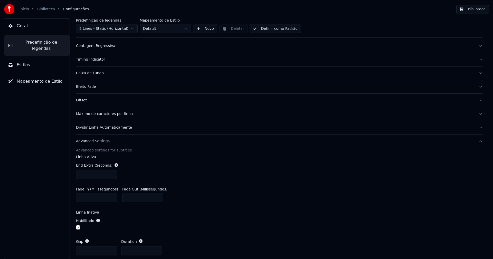
scroll to position [77, 0]
click at [112, 173] on input "***" at bounding box center [96, 174] width 41 height 9
click at [171, 172] on div "End Extra (Seconds) ***" at bounding box center [279, 171] width 407 height 25
type input "***"
click at [112, 173] on input "***" at bounding box center [96, 174] width 41 height 9
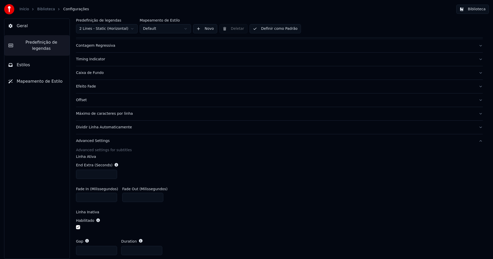
click at [275, 172] on div "End Extra (Seconds) ***" at bounding box center [279, 171] width 407 height 25
click at [476, 10] on button "Biblioteca" at bounding box center [473, 9] width 33 height 9
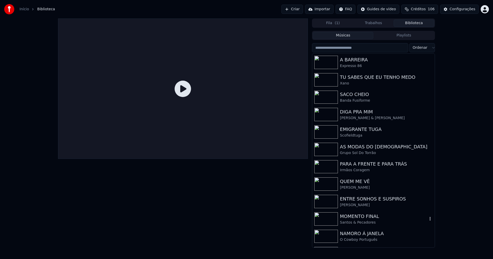
click at [374, 221] on div "Santos & Pecadores" at bounding box center [384, 222] width 88 height 5
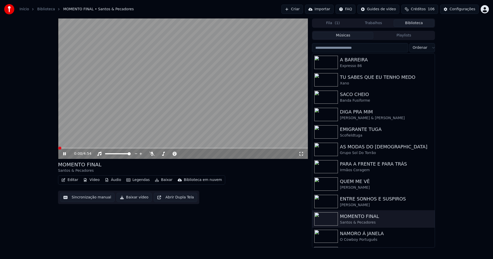
click at [76, 148] on span at bounding box center [183, 148] width 250 height 1
click at [90, 179] on button "Vídeo" at bounding box center [91, 180] width 21 height 7
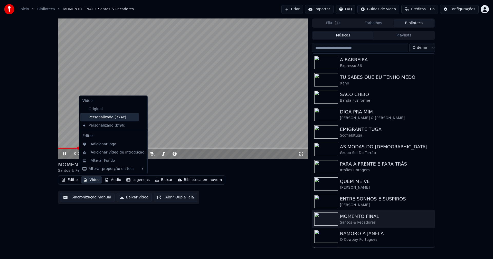
click at [100, 117] on div "Personalizado (774c)" at bounding box center [109, 117] width 58 height 8
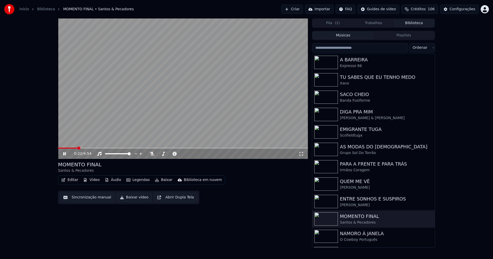
click at [70, 148] on span at bounding box center [68, 148] width 20 height 1
click at [303, 153] on icon at bounding box center [301, 154] width 5 height 4
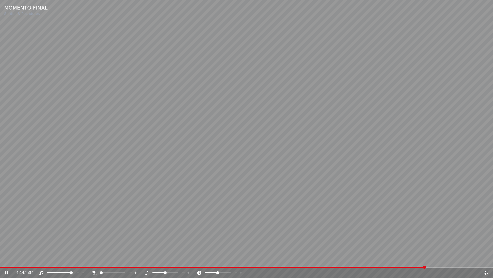
click at [486, 259] on icon at bounding box center [487, 273] width 4 height 4
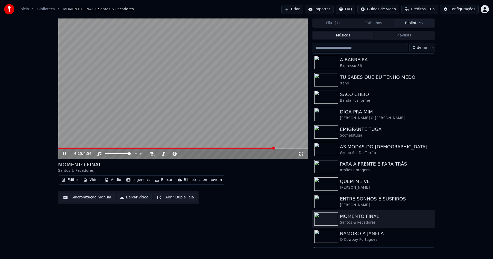
click at [66, 154] on icon at bounding box center [68, 154] width 12 height 4
click at [131, 202] on button "Baixar vídeo" at bounding box center [134, 197] width 35 height 9
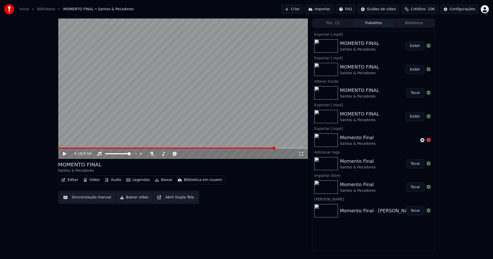
click at [25, 10] on link "Início" at bounding box center [25, 9] width 10 height 5
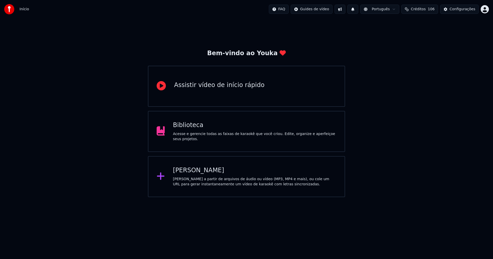
click at [200, 173] on div "[PERSON_NAME]" at bounding box center [255, 171] width 164 height 8
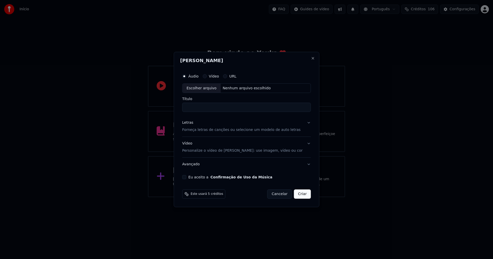
click at [210, 87] on div "Escolher arquivo" at bounding box center [202, 88] width 38 height 9
type input "**********"
click at [191, 124] on div "Letras" at bounding box center [187, 123] width 11 height 5
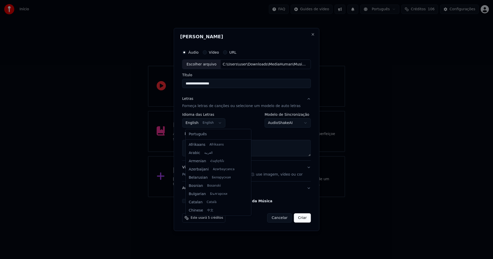
click at [198, 123] on body "**********" at bounding box center [246, 98] width 493 height 197
select select "**"
drag, startPoint x: 203, startPoint y: 135, endPoint x: 277, endPoint y: 125, distance: 74.7
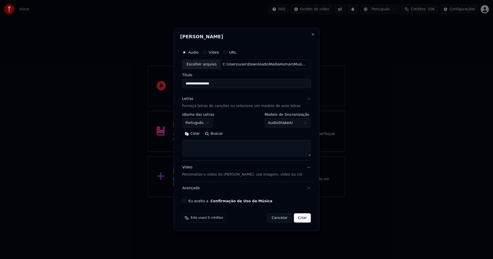
click at [199, 134] on button "Colar" at bounding box center [192, 134] width 20 height 8
type textarea "**********"
click at [187, 200] on button "Eu aceito a Confirmação de Uso da Música" at bounding box center [184, 201] width 4 height 4
drag, startPoint x: 305, startPoint y: 217, endPoint x: 303, endPoint y: 219, distance: 3.3
click at [305, 218] on button "Criar" at bounding box center [302, 218] width 17 height 9
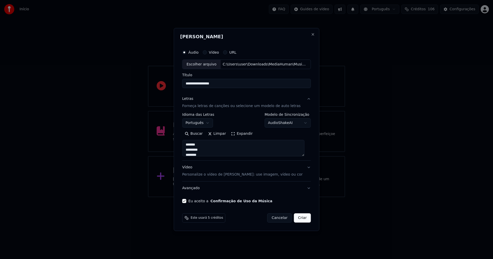
select select "**"
type textarea "**********"
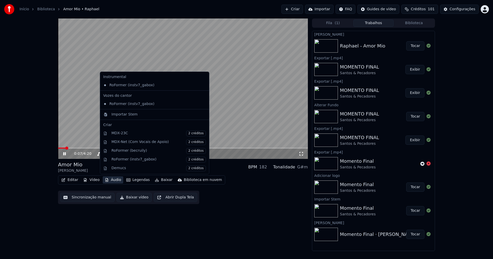
click at [111, 179] on button "Áudio" at bounding box center [113, 180] width 21 height 7
click at [116, 116] on div "Importar Stem" at bounding box center [125, 114] width 26 height 5
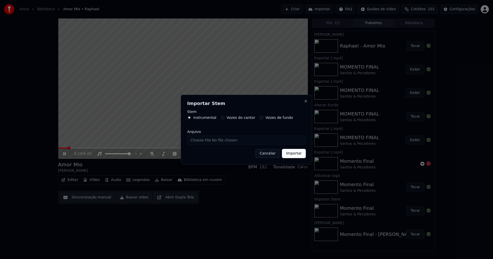
click at [203, 141] on input "Arquivo" at bounding box center [246, 140] width 119 height 9
type input "**********"
click at [297, 151] on button "Importar" at bounding box center [294, 153] width 24 height 9
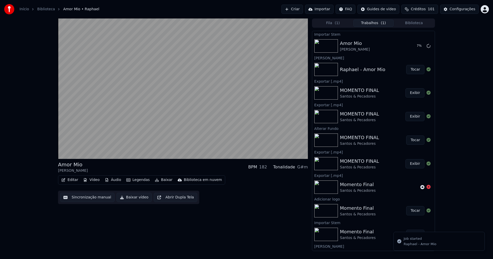
click at [91, 182] on button "Vídeo" at bounding box center [91, 180] width 21 height 7
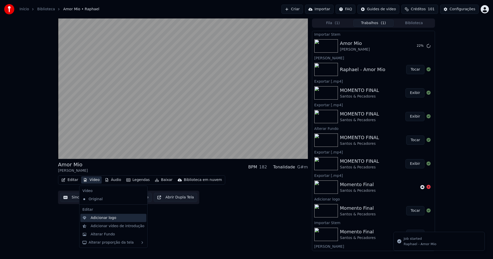
click at [97, 219] on div "Adicionar logo" at bounding box center [104, 218] width 26 height 5
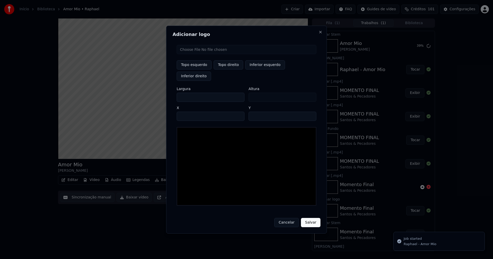
click at [190, 54] on input "file" at bounding box center [247, 49] width 140 height 9
type input "**********"
type input "***"
click at [229, 70] on button "Topo direito" at bounding box center [229, 64] width 30 height 9
type input "****"
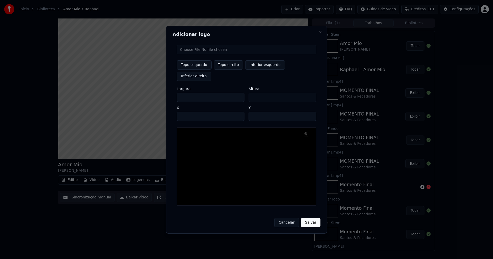
drag, startPoint x: 186, startPoint y: 92, endPoint x: 161, endPoint y: 93, distance: 24.9
click at [161, 93] on body "Início Biblioteca Amor Mio • [PERSON_NAME] Importar FAQ Guides de vídeo Crédito…" at bounding box center [246, 129] width 493 height 259
type input "**"
type input "***"
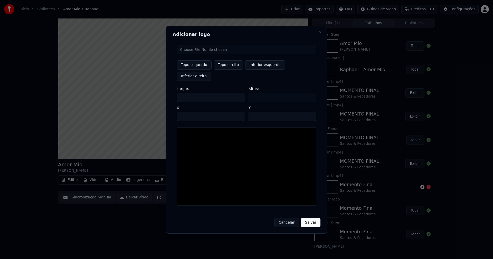
type input "***"
click at [188, 112] on input "****" at bounding box center [211, 116] width 68 height 9
type input "****"
click at [309, 112] on input "**" at bounding box center [283, 116] width 68 height 9
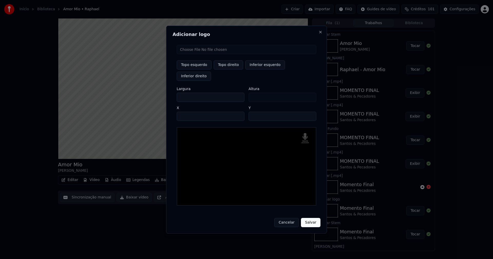
click at [309, 112] on input "**" at bounding box center [283, 116] width 68 height 9
type input "**"
click at [309, 112] on input "**" at bounding box center [283, 116] width 68 height 9
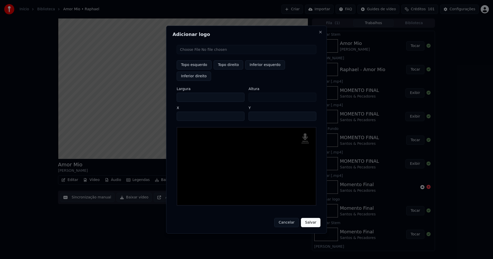
click at [306, 218] on button "Salvar" at bounding box center [311, 222] width 20 height 9
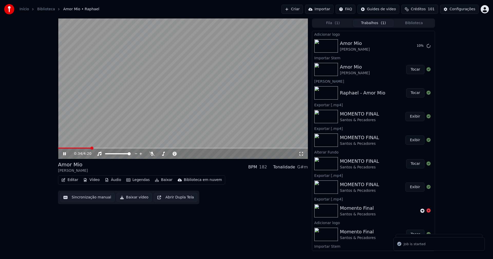
click at [115, 178] on button "Áudio" at bounding box center [113, 180] width 21 height 7
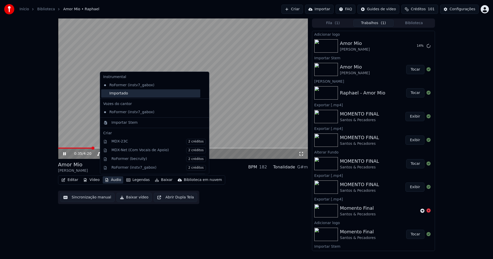
click at [117, 95] on div "Importado" at bounding box center [150, 93] width 99 height 8
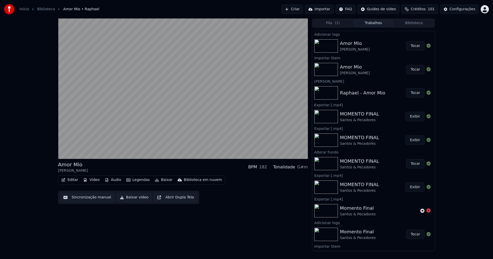
click at [411, 48] on button "Tocar" at bounding box center [416, 45] width 18 height 9
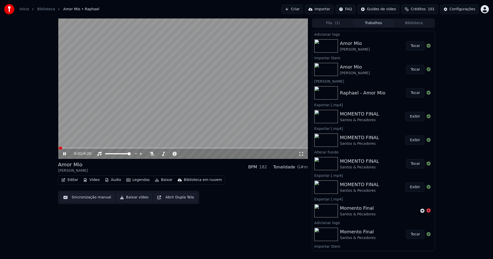
click at [64, 152] on icon at bounding box center [68, 154] width 12 height 4
click at [70, 179] on button "Editar" at bounding box center [69, 180] width 21 height 7
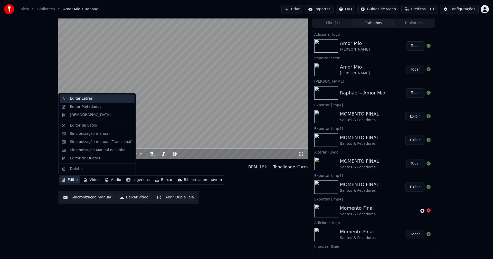
click at [84, 98] on div "Editar Letras" at bounding box center [81, 98] width 23 height 5
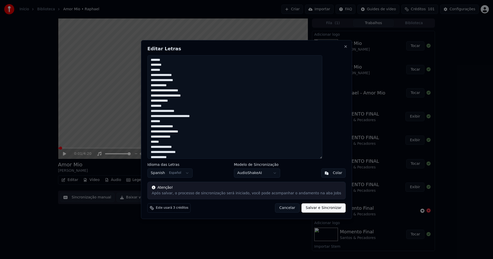
click at [281, 210] on button "Cancelar" at bounding box center [287, 208] width 25 height 9
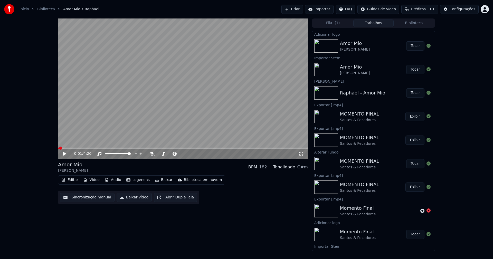
click at [71, 180] on button "Editar" at bounding box center [69, 180] width 21 height 7
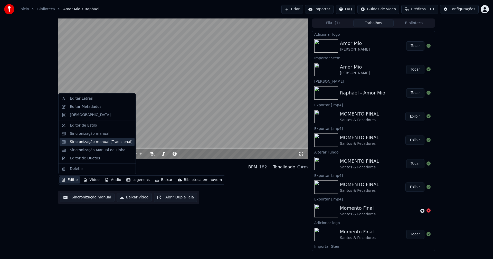
click at [88, 142] on div "Sincronização manual (Tradicional)" at bounding box center [101, 142] width 63 height 5
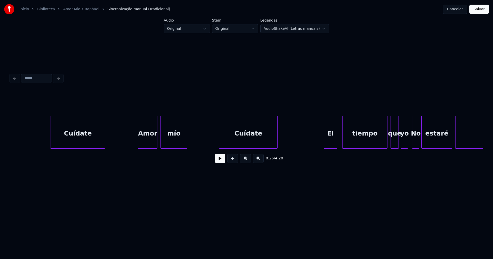
scroll to position [0, 1305]
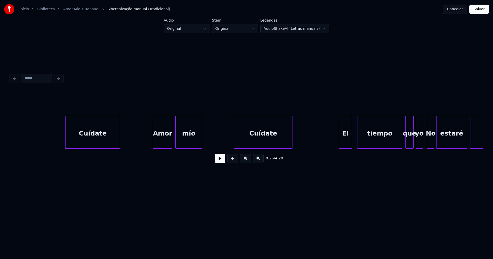
click at [220, 163] on button at bounding box center [220, 158] width 10 height 9
click at [100, 141] on div "Cuídate" at bounding box center [92, 133] width 54 height 35
click at [160, 143] on div "Amor" at bounding box center [161, 133] width 19 height 35
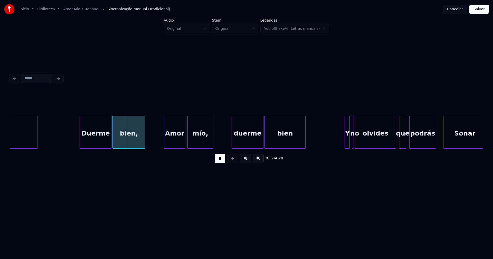
scroll to position [0, 1839]
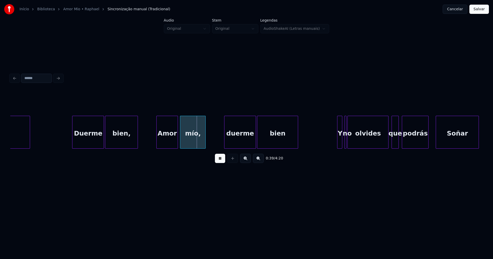
drag, startPoint x: 218, startPoint y: 163, endPoint x: 196, endPoint y: 151, distance: 25.6
click at [218, 163] on button at bounding box center [220, 158] width 10 height 9
click at [167, 143] on div "Amor" at bounding box center [165, 133] width 21 height 35
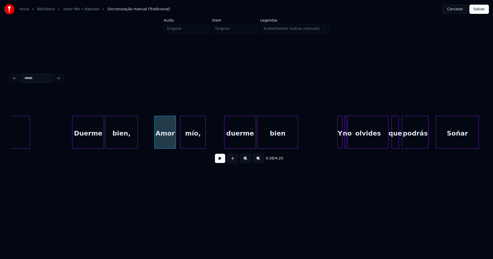
click at [114, 141] on div "bien," at bounding box center [121, 133] width 32 height 35
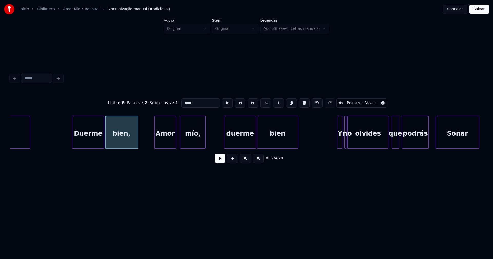
click at [198, 102] on input "*****" at bounding box center [200, 102] width 39 height 9
type input "****"
click at [221, 160] on button at bounding box center [220, 158] width 10 height 9
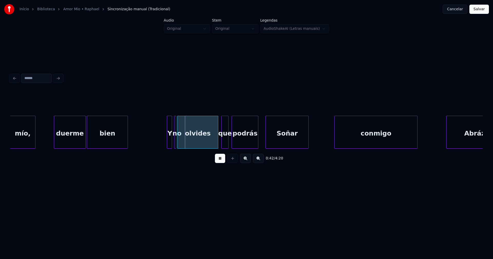
scroll to position [0, 2017]
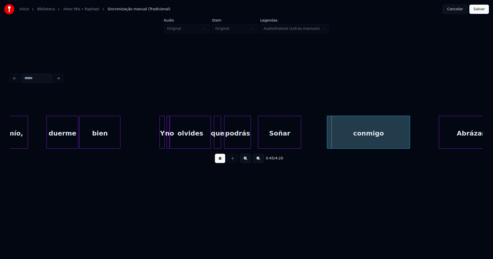
click at [168, 143] on div at bounding box center [169, 132] width 2 height 32
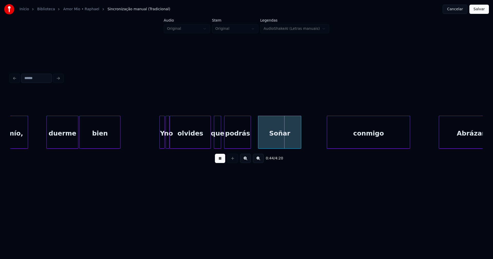
click at [166, 141] on div at bounding box center [167, 132] width 2 height 32
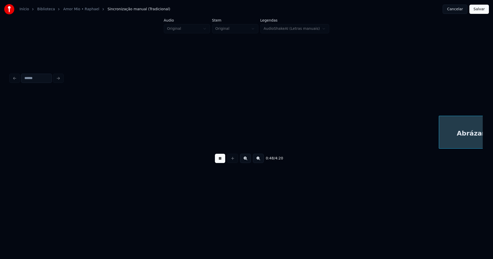
scroll to position [0, 2491]
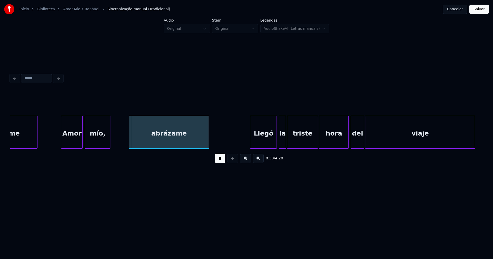
click at [216, 162] on button at bounding box center [220, 158] width 10 height 9
click at [73, 146] on div "Amor" at bounding box center [69, 133] width 21 height 35
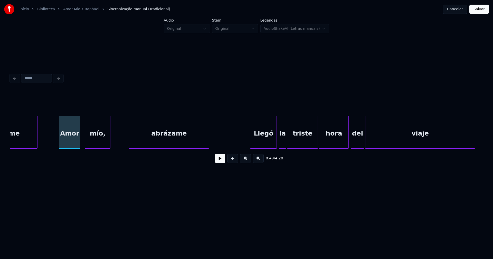
click at [222, 163] on button at bounding box center [220, 158] width 10 height 9
click at [164, 136] on div "abrázame" at bounding box center [169, 133] width 80 height 35
click at [269, 142] on div "Llegó" at bounding box center [262, 133] width 26 height 35
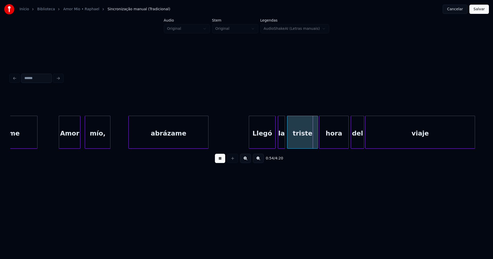
click at [281, 143] on div "la" at bounding box center [281, 133] width 7 height 35
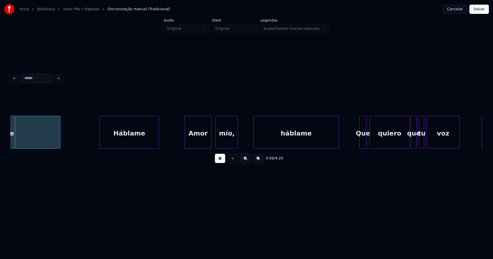
scroll to position [0, 2909]
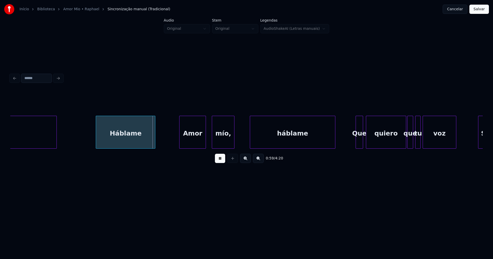
click at [194, 144] on div "Amor" at bounding box center [193, 133] width 26 height 35
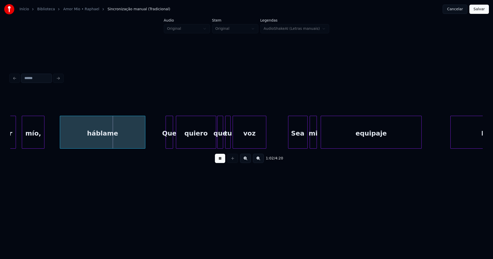
scroll to position [0, 3122]
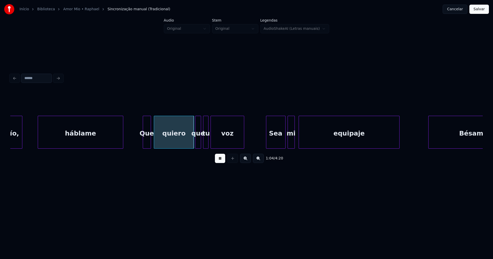
click at [144, 143] on div at bounding box center [144, 132] width 2 height 32
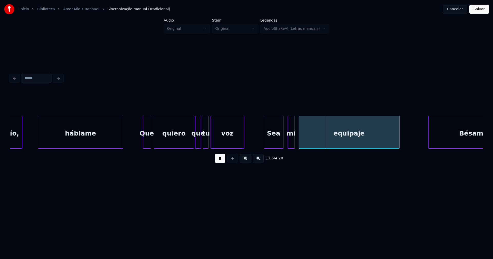
click at [272, 142] on div "Sea" at bounding box center [273, 133] width 19 height 35
click at [259, 141] on div at bounding box center [260, 132] width 2 height 32
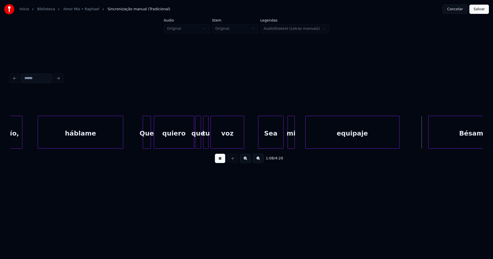
click at [306, 139] on div at bounding box center [307, 132] width 2 height 32
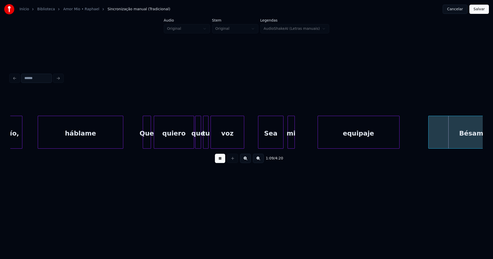
click at [318, 137] on div at bounding box center [319, 132] width 2 height 32
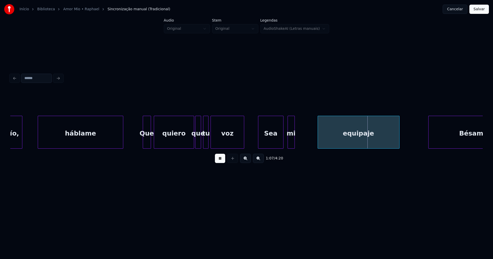
click at [312, 139] on div at bounding box center [312, 132] width 2 height 32
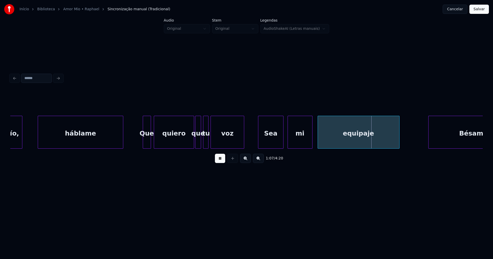
drag, startPoint x: 221, startPoint y: 162, endPoint x: 243, endPoint y: 156, distance: 22.1
click at [222, 162] on button at bounding box center [220, 158] width 10 height 9
click at [301, 147] on div "mío, háblame Que quiero que tu voz Sea mi equipaje Bésame" at bounding box center [246, 132] width 473 height 33
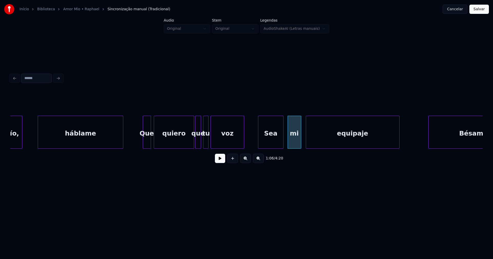
click at [307, 144] on div at bounding box center [307, 132] width 2 height 32
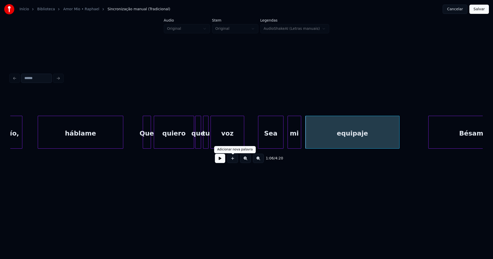
click at [223, 162] on button at bounding box center [220, 158] width 10 height 9
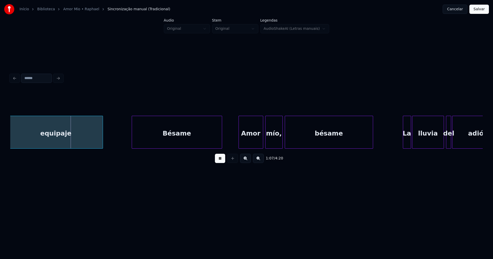
scroll to position [0, 3426]
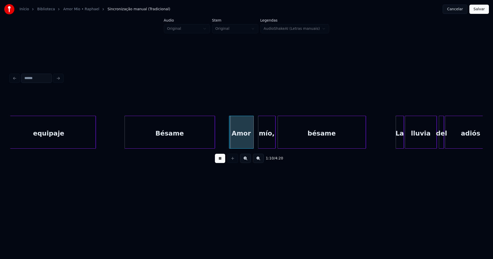
click at [242, 143] on div "Amor" at bounding box center [242, 133] width 24 height 35
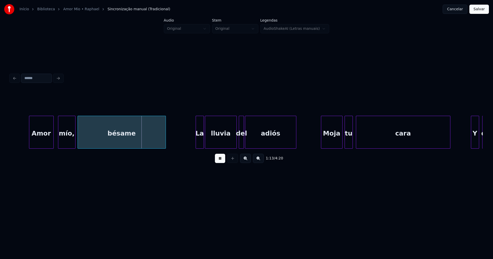
scroll to position [0, 3648]
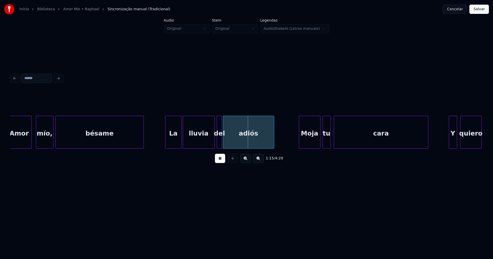
click at [166, 144] on div at bounding box center [167, 132] width 2 height 32
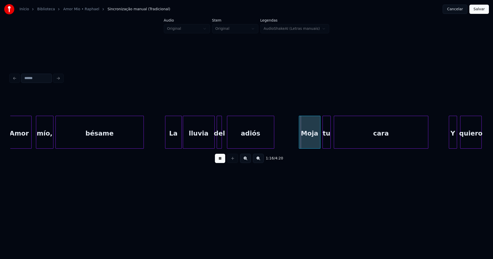
click at [228, 140] on div at bounding box center [228, 132] width 2 height 32
click at [225, 138] on div at bounding box center [225, 132] width 2 height 32
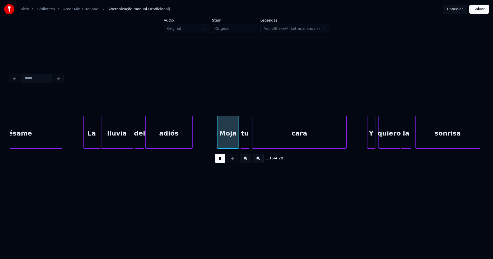
scroll to position [0, 3752]
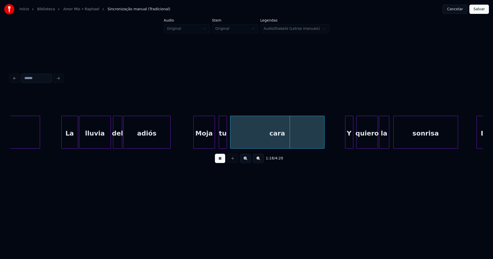
click at [205, 141] on div "Moja" at bounding box center [204, 133] width 21 height 35
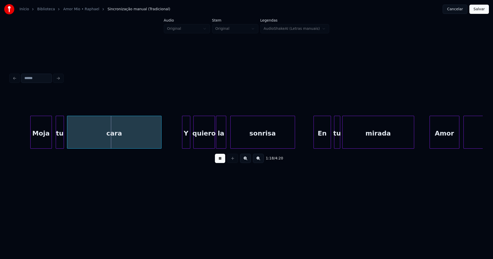
scroll to position [0, 3937]
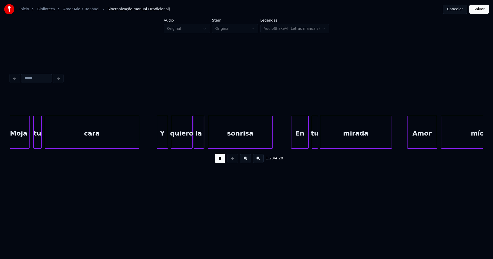
click at [159, 146] on div at bounding box center [158, 132] width 2 height 32
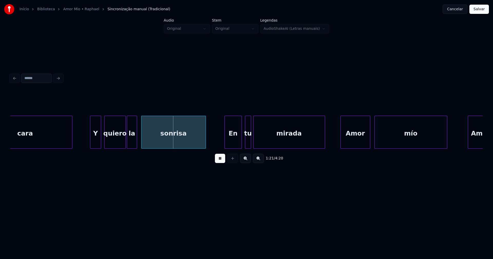
scroll to position [0, 4049]
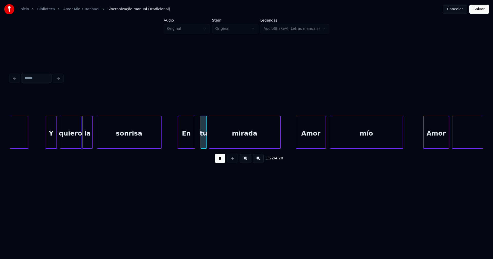
click at [187, 143] on div "En" at bounding box center [186, 133] width 17 height 35
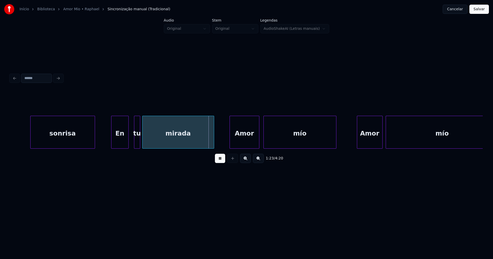
scroll to position [0, 4160]
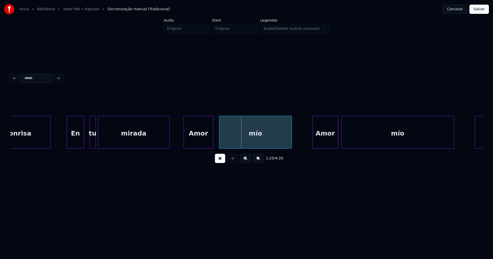
click at [195, 142] on div "Amor" at bounding box center [198, 133] width 29 height 35
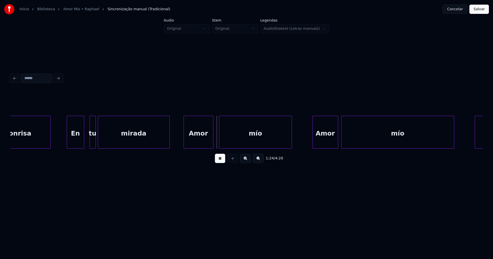
scroll to position [0, 4308]
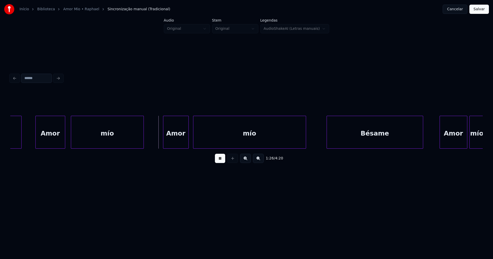
click at [182, 144] on div "Amor" at bounding box center [175, 133] width 25 height 35
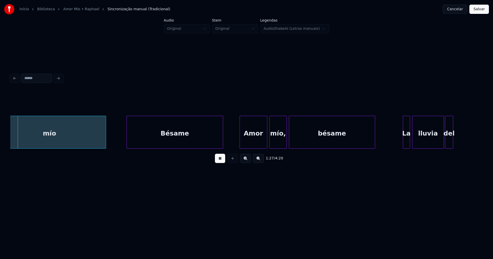
scroll to position [0, 4516]
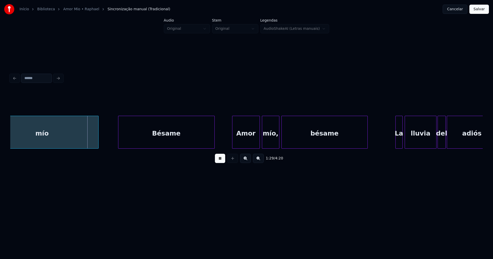
click at [175, 142] on div "Bésame" at bounding box center [166, 133] width 96 height 35
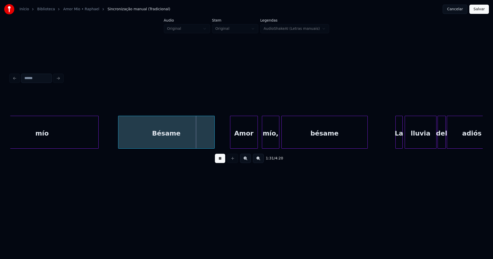
click at [246, 143] on div "Amor" at bounding box center [244, 133] width 27 height 35
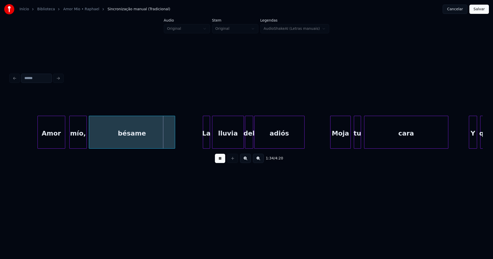
scroll to position [0, 4731]
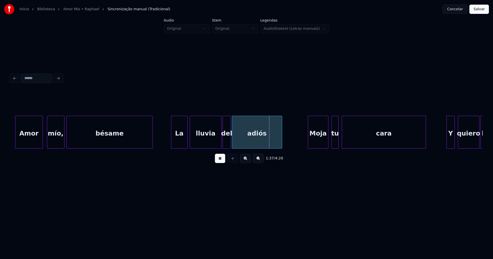
click at [172, 148] on div "Amor mío, bésame La lluvia del adiós Moja tu cara Y quiero la" at bounding box center [246, 132] width 473 height 33
click at [232, 142] on div "adiós" at bounding box center [257, 132] width 50 height 33
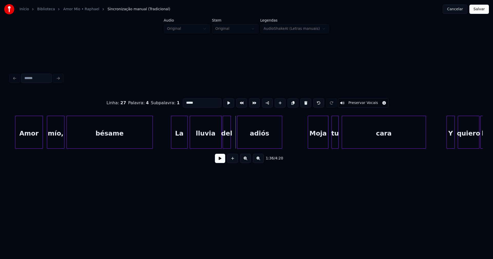
click at [238, 139] on div at bounding box center [238, 132] width 2 height 32
click at [234, 139] on div at bounding box center [234, 132] width 2 height 32
click at [223, 162] on button at bounding box center [220, 158] width 10 height 9
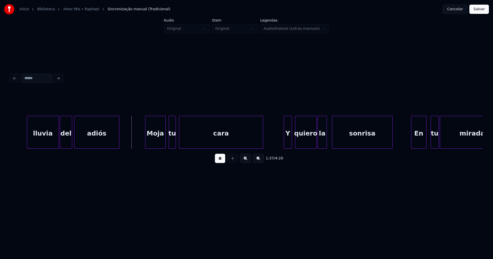
scroll to position [0, 4938]
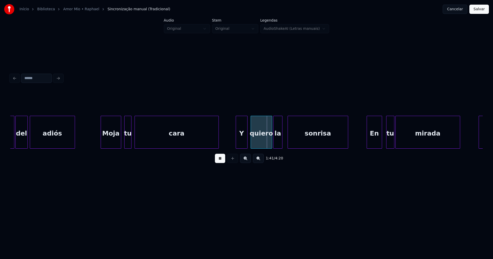
click at [237, 142] on div at bounding box center [237, 132] width 2 height 32
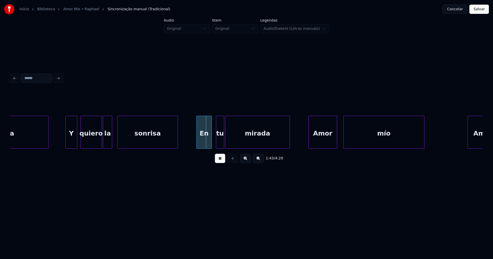
scroll to position [0, 5109]
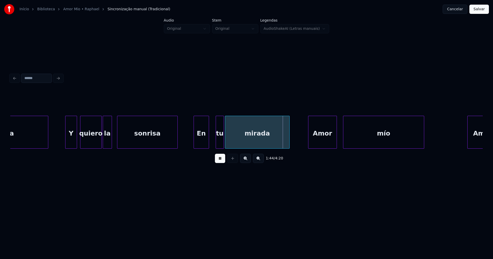
click at [202, 148] on div "cara Y quiero la sonrisa En tu mirada Amor mío Amor" at bounding box center [246, 132] width 473 height 33
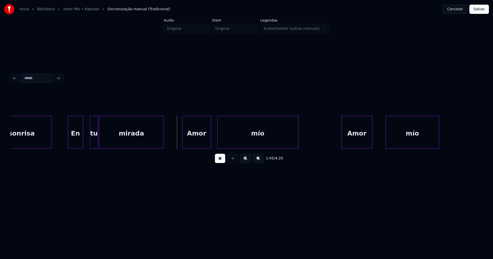
scroll to position [0, 5242]
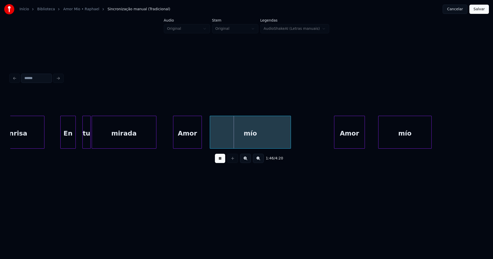
click at [196, 143] on div "Amor" at bounding box center [187, 133] width 28 height 35
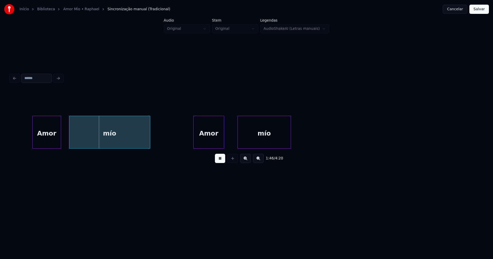
scroll to position [0, 5405]
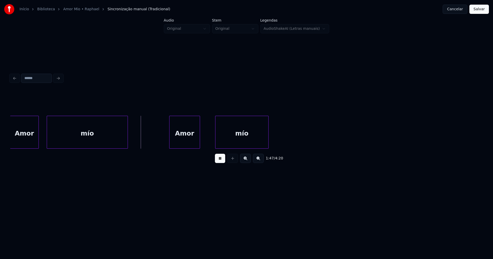
click at [196, 143] on div "Amor" at bounding box center [185, 133] width 30 height 35
click at [212, 137] on div at bounding box center [211, 132] width 2 height 32
drag, startPoint x: 209, startPoint y: 151, endPoint x: 224, endPoint y: 150, distance: 14.9
click at [224, 149] on div "Amor mío Amor mío" at bounding box center [246, 132] width 473 height 33
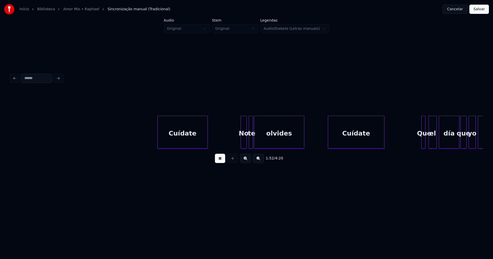
scroll to position [0, 5787]
click at [187, 142] on div "Cuídate" at bounding box center [182, 133] width 50 height 35
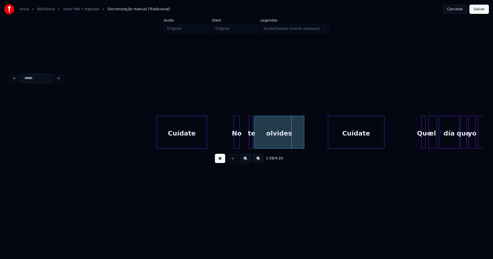
click at [237, 144] on div "No" at bounding box center [237, 133] width 6 height 35
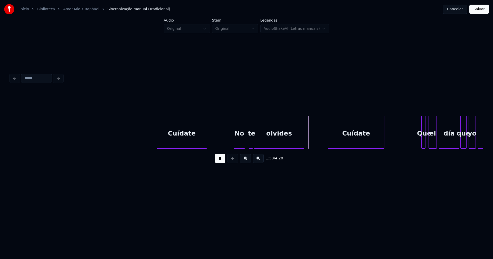
click at [243, 142] on div at bounding box center [244, 132] width 2 height 32
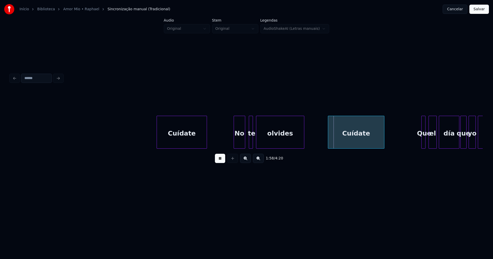
click at [257, 141] on div at bounding box center [258, 132] width 2 height 32
click at [254, 142] on div at bounding box center [255, 132] width 2 height 32
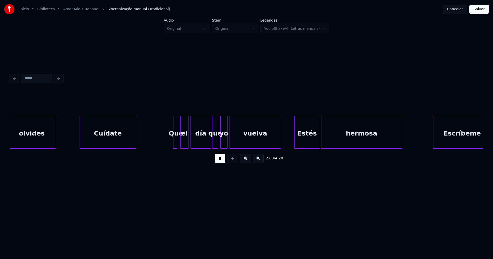
scroll to position [0, 6088]
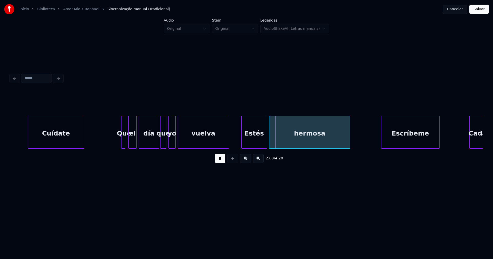
click at [252, 143] on div "Estés" at bounding box center [254, 133] width 25 height 35
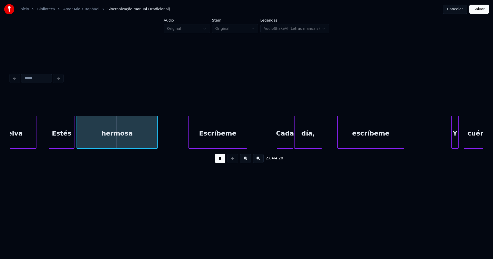
scroll to position [0, 6288]
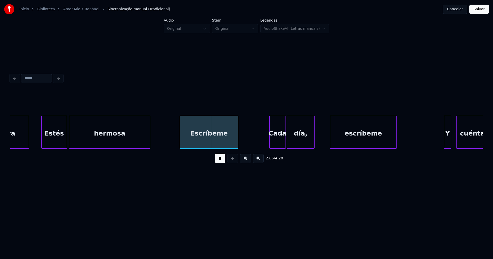
click at [215, 143] on div "Escríbeme" at bounding box center [209, 133] width 58 height 35
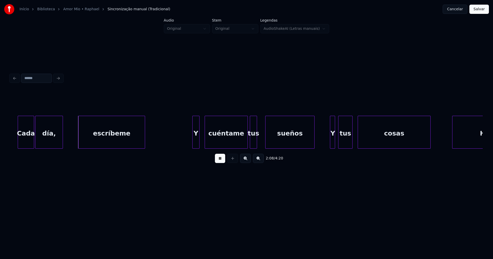
scroll to position [0, 6569]
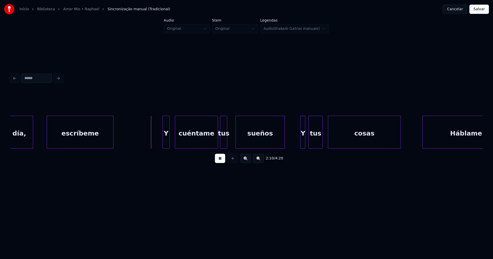
click at [85, 135] on div "escríbeme" at bounding box center [80, 133] width 66 height 35
click at [161, 142] on div at bounding box center [161, 132] width 2 height 32
click at [227, 139] on div "tus" at bounding box center [225, 133] width 7 height 35
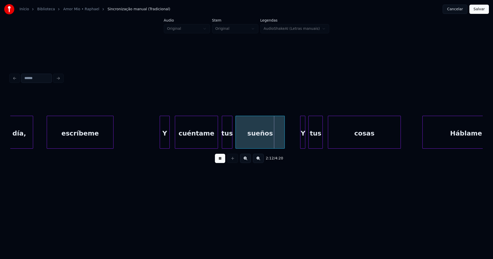
click at [231, 138] on div at bounding box center [232, 132] width 2 height 32
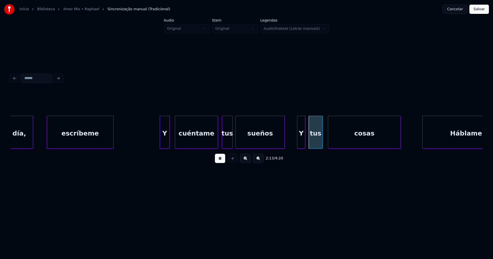
click at [298, 145] on div at bounding box center [299, 132] width 2 height 32
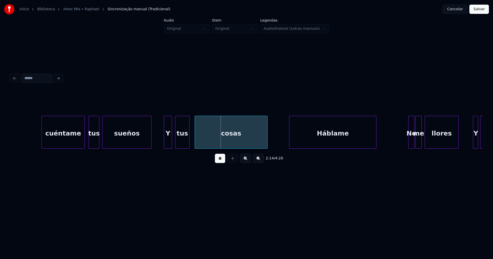
scroll to position [0, 6792]
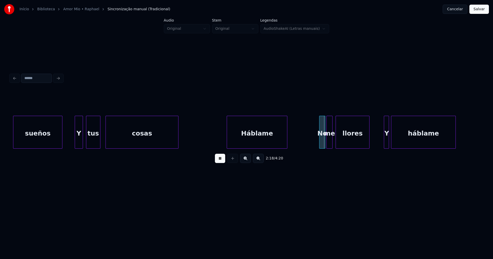
click at [227, 140] on div at bounding box center [228, 132] width 2 height 32
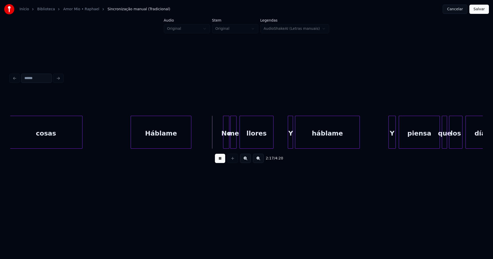
scroll to position [0, 6992]
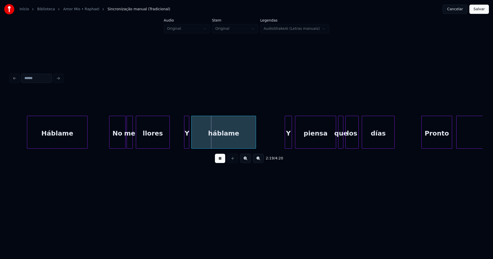
click at [110, 142] on div at bounding box center [110, 132] width 2 height 32
click at [182, 142] on div at bounding box center [182, 132] width 2 height 32
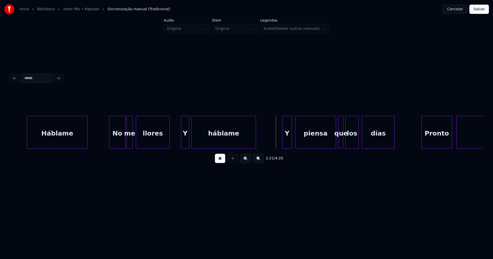
click at [283, 143] on div at bounding box center [284, 132] width 2 height 32
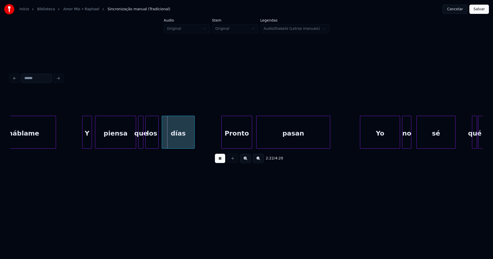
scroll to position [0, 7237]
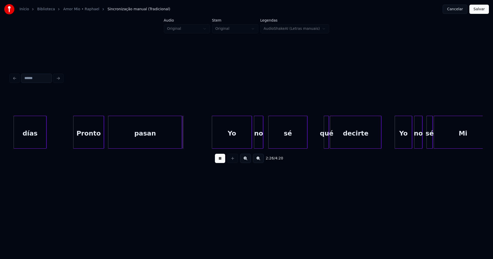
scroll to position [0, 7363]
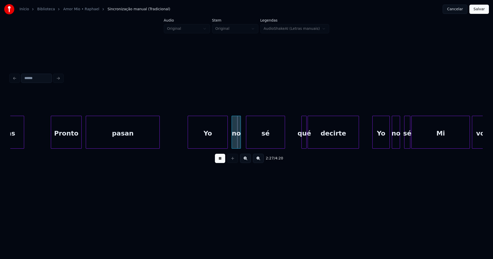
click at [218, 141] on div "Yo" at bounding box center [208, 133] width 40 height 35
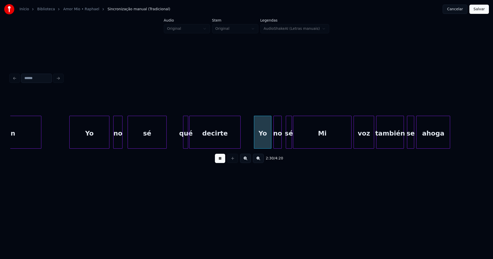
scroll to position [0, 7526]
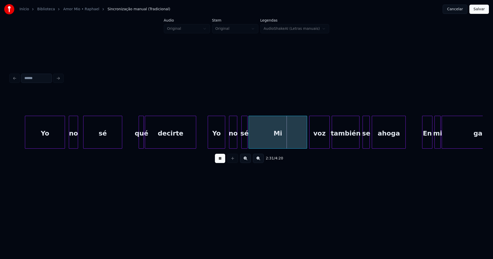
click at [216, 143] on div "Yo" at bounding box center [216, 133] width 17 height 35
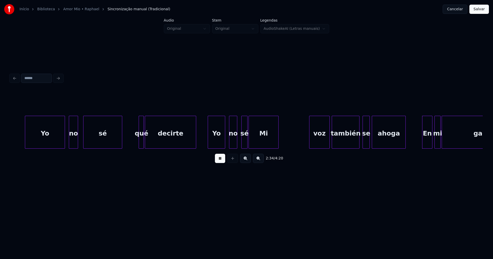
click at [277, 149] on div "Yo no sé qué decirte Yo no sé Mi voz también se ahoga En mi garganta" at bounding box center [246, 132] width 473 height 33
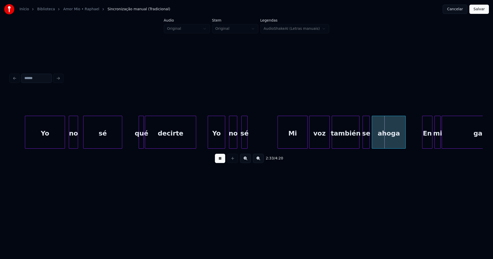
click at [294, 145] on div "Mi" at bounding box center [293, 133] width 30 height 35
click at [278, 143] on div "Mi" at bounding box center [293, 132] width 30 height 33
click at [300, 141] on div at bounding box center [301, 132] width 2 height 32
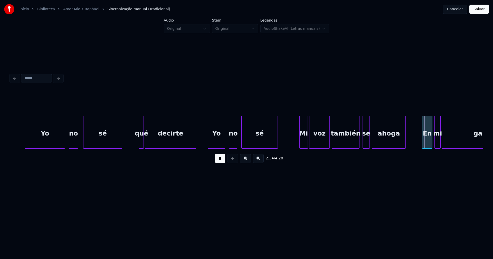
click at [277, 141] on div at bounding box center [277, 132] width 2 height 32
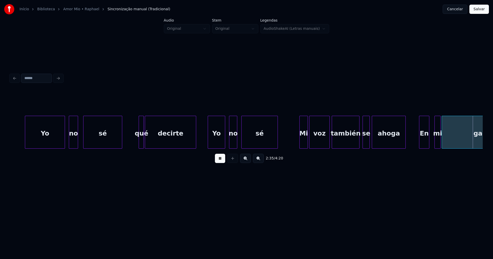
click at [423, 142] on div "En" at bounding box center [425, 133] width 10 height 35
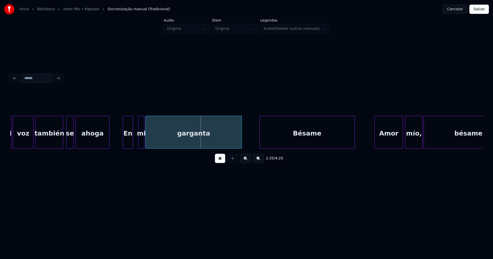
scroll to position [0, 7859]
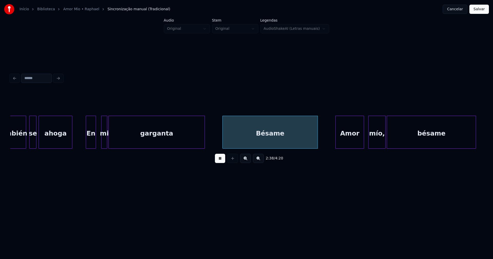
click at [350, 143] on div "Amor" at bounding box center [350, 133] width 28 height 35
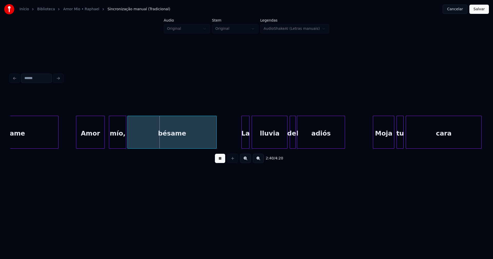
scroll to position [0, 8126]
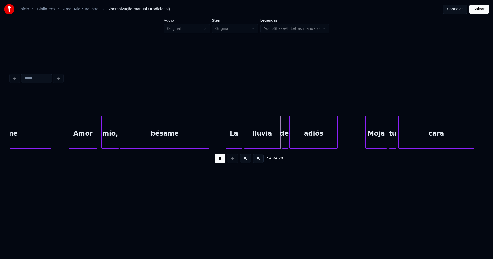
click at [227, 142] on div at bounding box center [227, 132] width 2 height 32
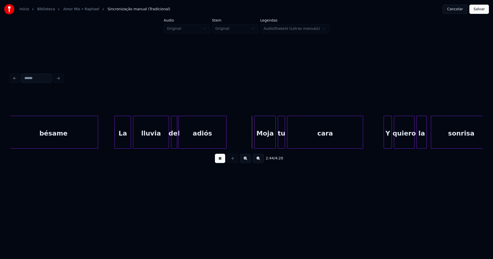
scroll to position [0, 8267]
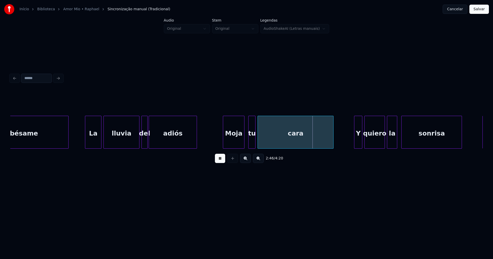
click at [231, 141] on div "Moja" at bounding box center [233, 133] width 21 height 35
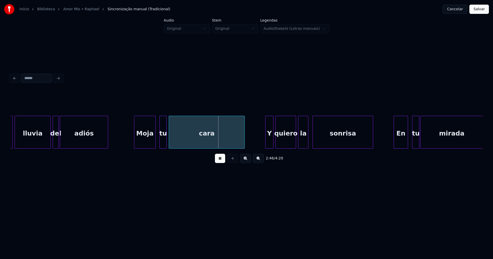
scroll to position [0, 8386]
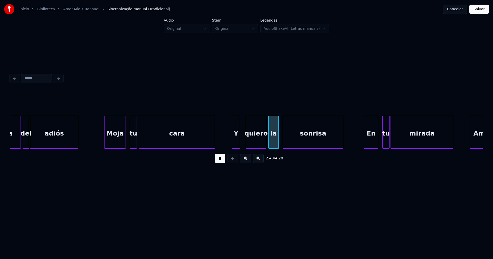
click at [237, 147] on div "lluvia del adiós Moja tu cara Y quiero la sonrisa En tu mirada Amor" at bounding box center [246, 132] width 473 height 33
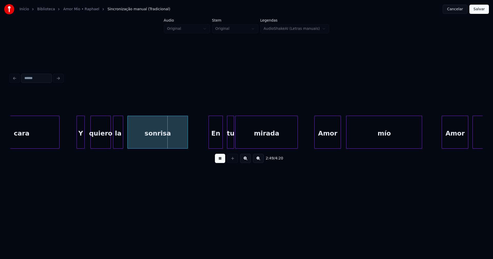
scroll to position [0, 8549]
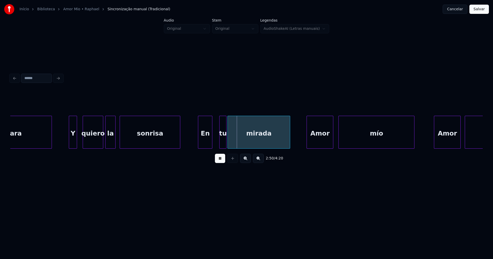
click at [207, 144] on div "En" at bounding box center [205, 133] width 14 height 35
click at [319, 142] on div "Amor" at bounding box center [319, 133] width 26 height 35
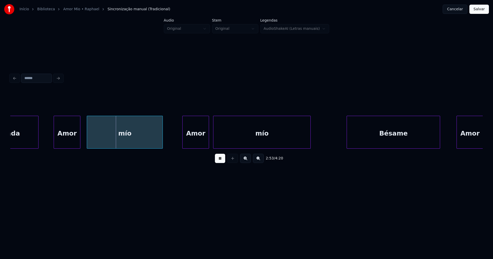
scroll to position [0, 8809]
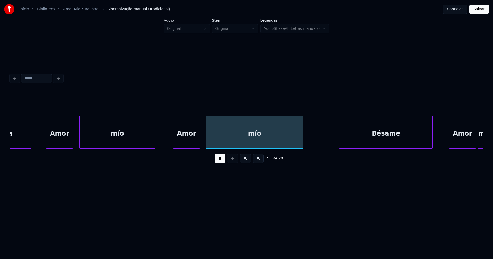
click at [189, 142] on div "Amor" at bounding box center [186, 133] width 26 height 35
click at [357, 145] on div "Bésame" at bounding box center [385, 133] width 93 height 35
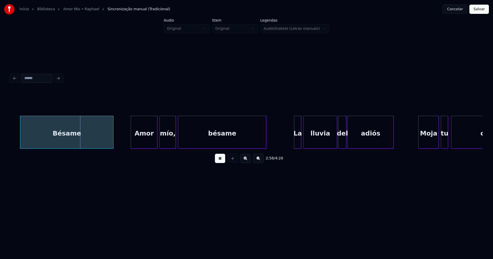
scroll to position [0, 9142]
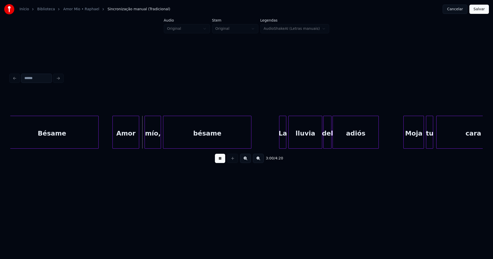
click at [127, 143] on div "Amor" at bounding box center [126, 133] width 26 height 35
click at [271, 144] on div at bounding box center [271, 132] width 2 height 32
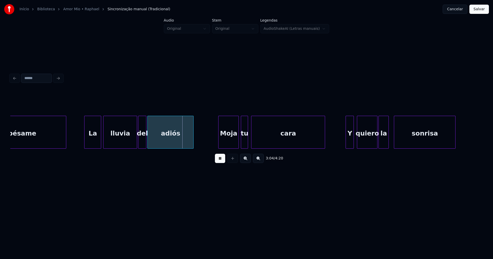
scroll to position [0, 9350]
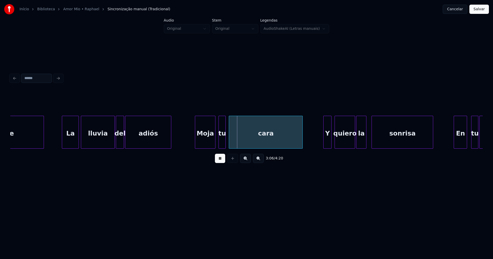
click at [208, 141] on div "Moja" at bounding box center [205, 133] width 20 height 35
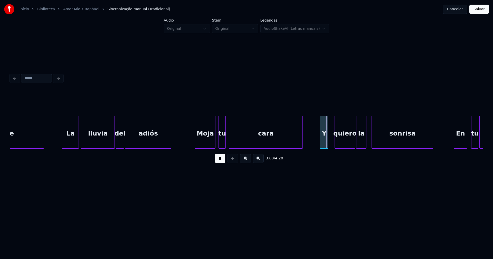
click at [324, 142] on div "Y" at bounding box center [325, 133] width 8 height 35
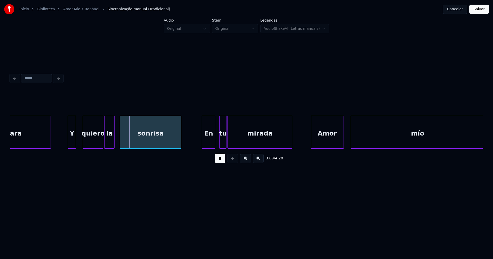
scroll to position [0, 9609]
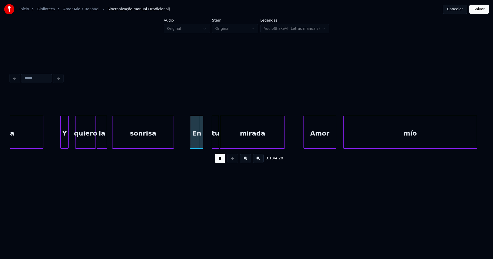
click at [196, 149] on div "cara Y quiero la sonrisa En tu mirada Amor mío" at bounding box center [246, 132] width 473 height 33
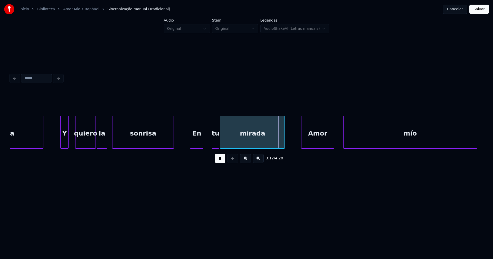
click at [318, 145] on div "Amor" at bounding box center [318, 133] width 32 height 35
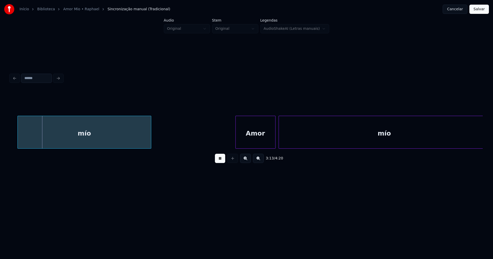
scroll to position [0, 9979]
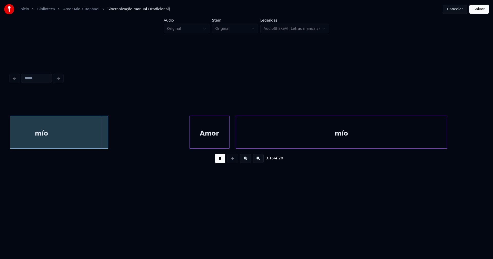
click at [206, 142] on div "Amor" at bounding box center [210, 133] width 40 height 35
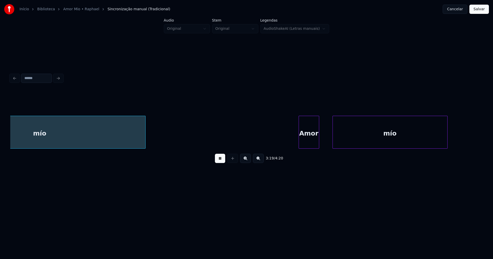
scroll to position [0, 10281]
click at [308, 143] on div "Amor" at bounding box center [307, 133] width 20 height 35
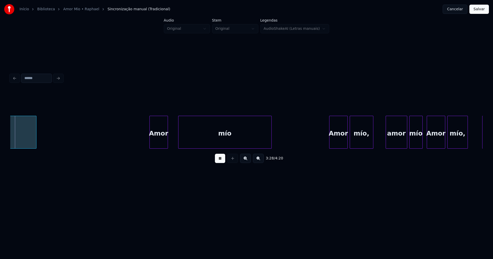
scroll to position [0, 10706]
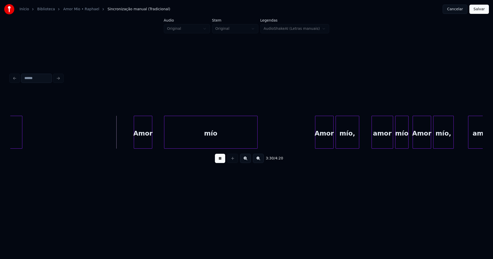
click at [145, 140] on div "Amor" at bounding box center [143, 133] width 18 height 35
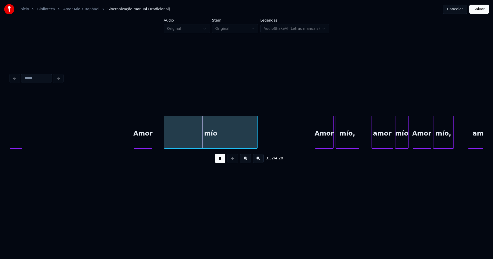
click at [159, 139] on div at bounding box center [159, 132] width 2 height 32
click at [320, 143] on div "Amor" at bounding box center [322, 133] width 18 height 35
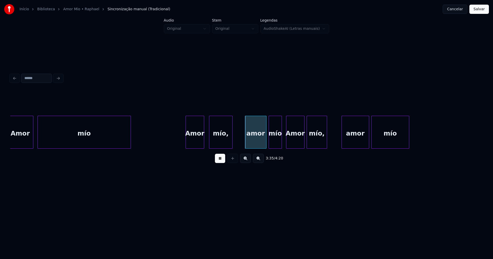
scroll to position [0, 10855]
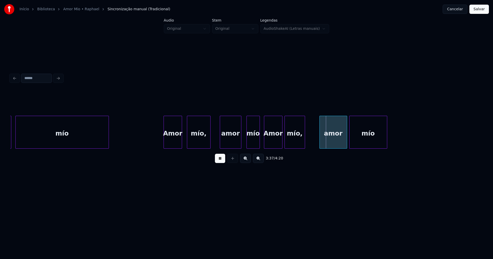
click at [228, 144] on div "amor" at bounding box center [230, 133] width 21 height 35
click at [257, 143] on div at bounding box center [257, 132] width 2 height 32
click at [269, 145] on div "Amor" at bounding box center [270, 133] width 18 height 35
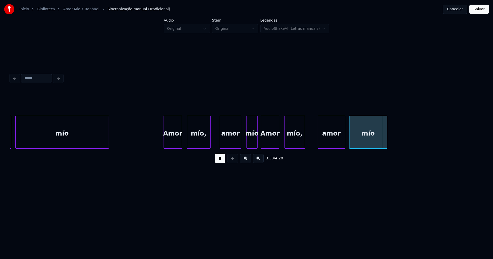
click at [333, 146] on div "amor" at bounding box center [331, 133] width 27 height 35
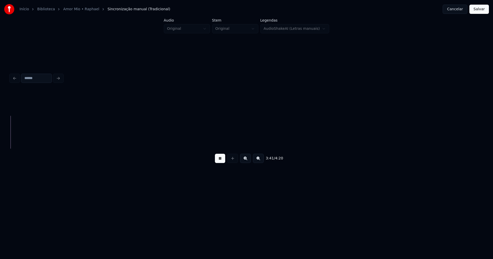
scroll to position [0, 11378]
click at [483, 11] on button "Salvar" at bounding box center [480, 9] width 20 height 9
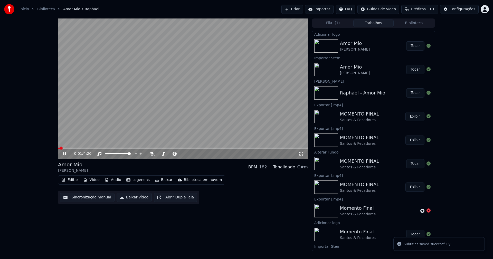
drag, startPoint x: 63, startPoint y: 154, endPoint x: 72, endPoint y: 176, distance: 23.4
click at [63, 154] on icon at bounding box center [68, 154] width 12 height 4
click at [72, 182] on button "Editar" at bounding box center [69, 180] width 21 height 7
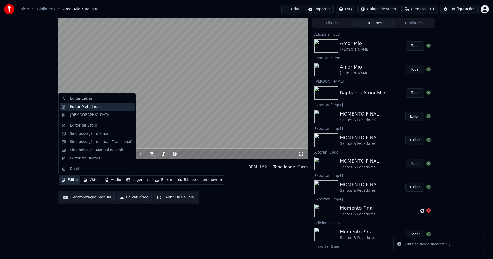
click at [87, 108] on div "Editar Metadados" at bounding box center [86, 106] width 32 height 5
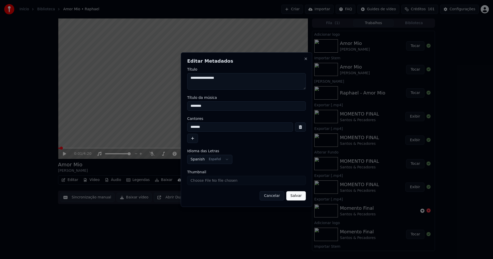
drag, startPoint x: 181, startPoint y: 108, endPoint x: 168, endPoint y: 107, distance: 12.4
click at [168, 107] on body "**********" at bounding box center [246, 129] width 493 height 259
type input "********"
click at [204, 180] on input "Thumbnail" at bounding box center [246, 180] width 119 height 9
type input "**********"
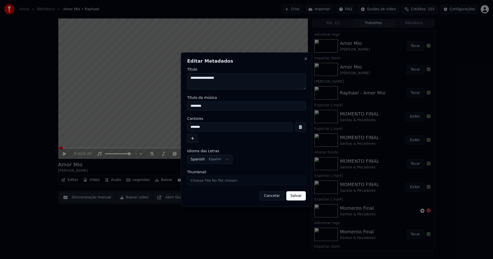
drag, startPoint x: 295, startPoint y: 197, endPoint x: 253, endPoint y: 203, distance: 42.3
click at [294, 197] on button "Salvar" at bounding box center [297, 195] width 20 height 9
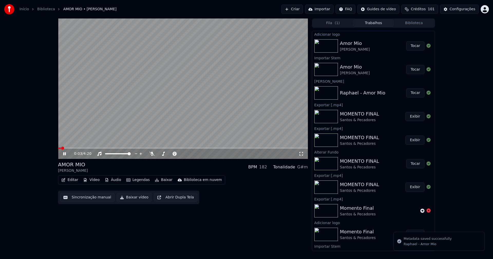
click at [300, 154] on icon at bounding box center [301, 154] width 5 height 4
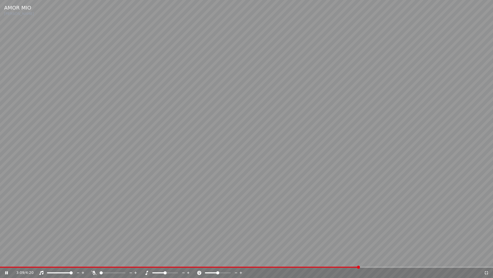
click at [486, 259] on icon at bounding box center [486, 272] width 5 height 4
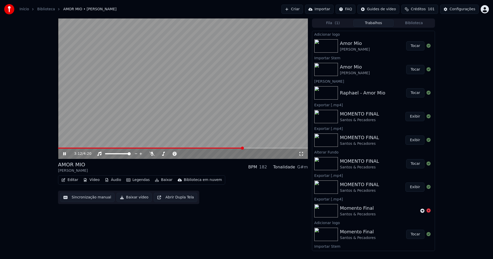
click at [64, 153] on icon at bounding box center [64, 153] width 3 height 3
drag, startPoint x: 134, startPoint y: 200, endPoint x: 138, endPoint y: 207, distance: 7.6
click at [135, 200] on button "Baixar vídeo" at bounding box center [134, 197] width 35 height 9
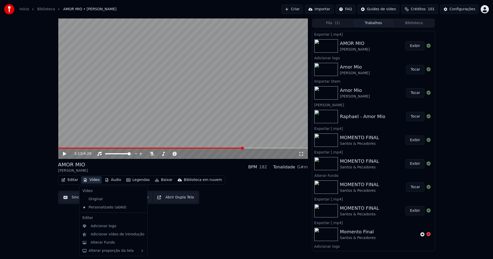
click at [90, 181] on button "Vídeo" at bounding box center [91, 180] width 21 height 7
click at [107, 242] on div "Alterar Fundo" at bounding box center [103, 242] width 24 height 5
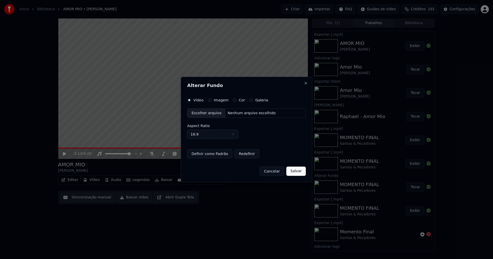
click at [209, 101] on button "Imagem" at bounding box center [210, 100] width 4 height 4
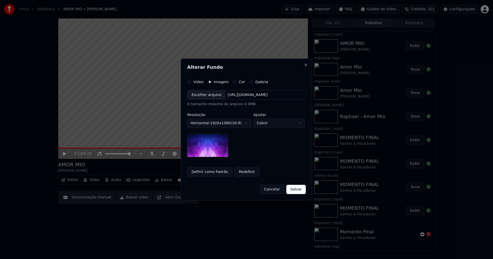
click at [206, 94] on div "Escolher arquivo" at bounding box center [207, 94] width 38 height 9
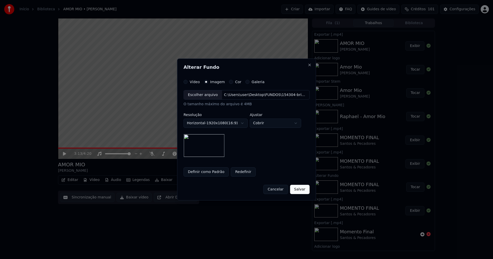
drag, startPoint x: 297, startPoint y: 189, endPoint x: 302, endPoint y: 172, distance: 17.7
click at [297, 189] on button "Salvar" at bounding box center [300, 189] width 20 height 9
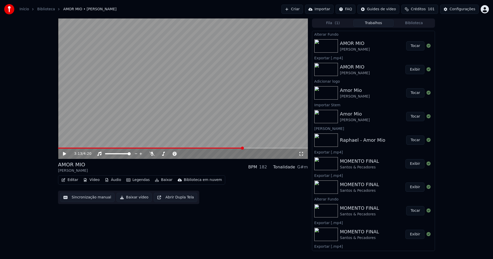
drag, startPoint x: 415, startPoint y: 47, endPoint x: 351, endPoint y: 44, distance: 64.3
click at [415, 48] on button "Tocar" at bounding box center [416, 45] width 18 height 9
click at [64, 153] on icon at bounding box center [64, 153] width 3 height 3
click at [130, 197] on button "Baixar vídeo" at bounding box center [134, 197] width 35 height 9
click at [91, 180] on button "Vídeo" at bounding box center [91, 180] width 21 height 7
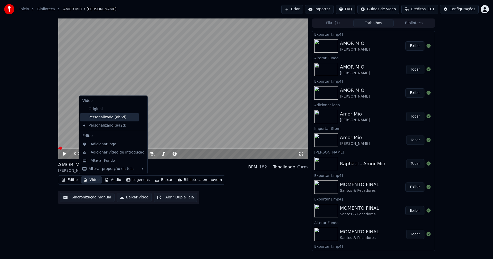
click at [112, 119] on div "Personalizado (ab6d)" at bounding box center [109, 117] width 58 height 8
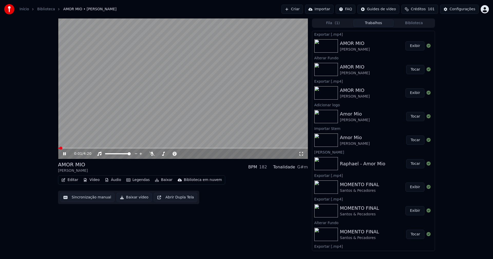
click at [93, 181] on button "Vídeo" at bounding box center [91, 180] width 21 height 7
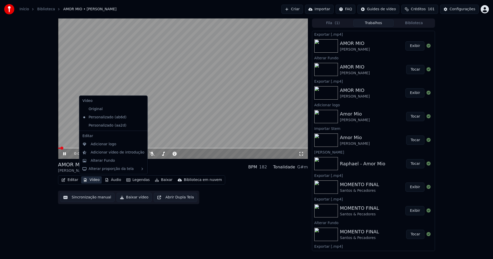
click at [141, 125] on icon at bounding box center [144, 126] width 6 height 4
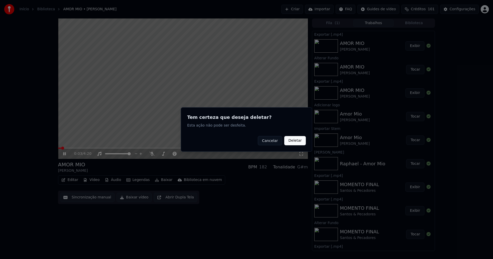
drag, startPoint x: 292, startPoint y: 142, endPoint x: 212, endPoint y: 142, distance: 80.2
click at [291, 141] on button "Deletar" at bounding box center [296, 140] width 22 height 9
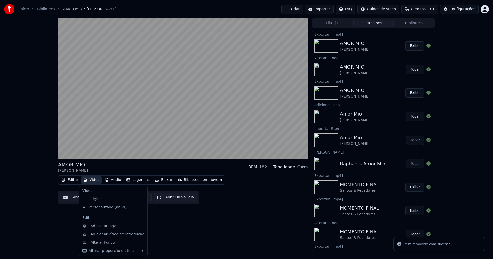
click at [93, 181] on button "Vídeo" at bounding box center [91, 180] width 21 height 7
click at [104, 244] on div "Alterar Fundo" at bounding box center [103, 242] width 24 height 5
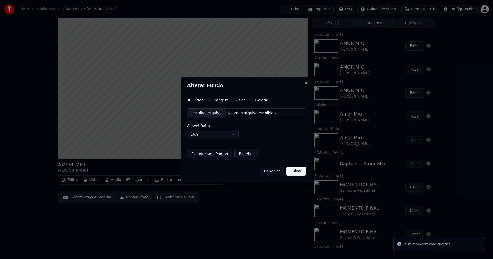
click at [202, 113] on div "Escolher arquivo" at bounding box center [207, 113] width 38 height 9
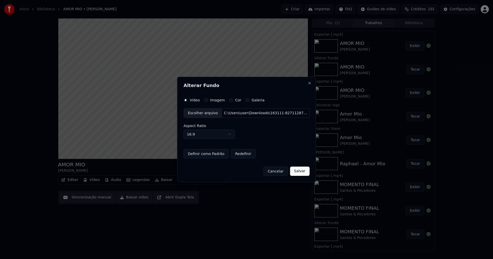
click at [299, 172] on button "Salvar" at bounding box center [300, 171] width 20 height 9
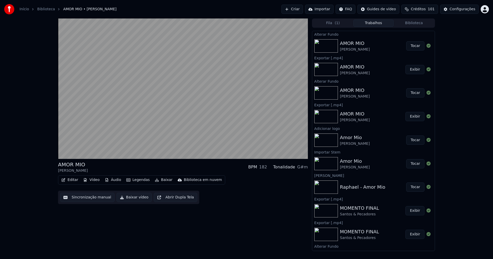
drag, startPoint x: 410, startPoint y: 42, endPoint x: 403, endPoint y: 45, distance: 7.6
click at [410, 43] on button "Tocar" at bounding box center [416, 45] width 18 height 9
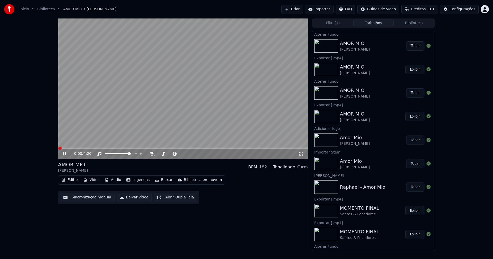
click at [301, 153] on icon at bounding box center [301, 154] width 5 height 4
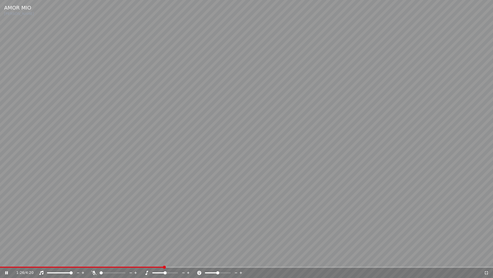
click at [1, 259] on span at bounding box center [82, 266] width 164 height 1
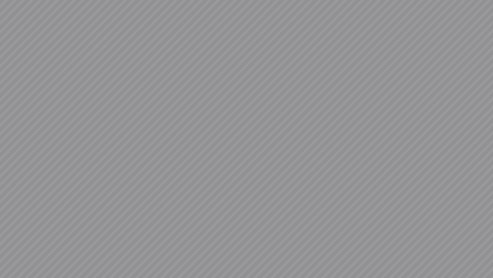
click at [487, 259] on video at bounding box center [246, 139] width 493 height 278
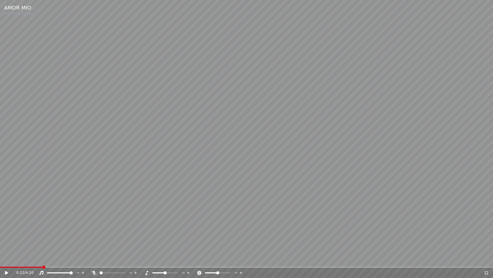
click at [488, 259] on icon at bounding box center [487, 273] width 4 height 4
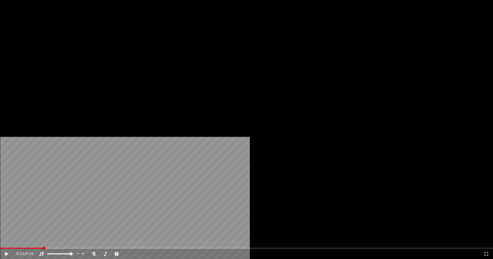
click at [92, 43] on button "Vídeo" at bounding box center [91, 39] width 21 height 7
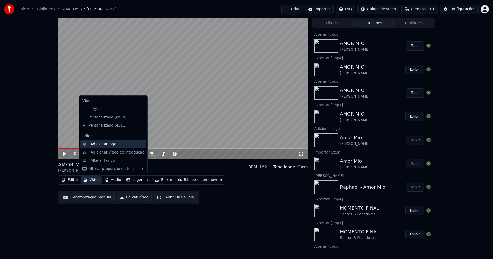
click at [100, 145] on div "Adicionar logo" at bounding box center [104, 144] width 26 height 5
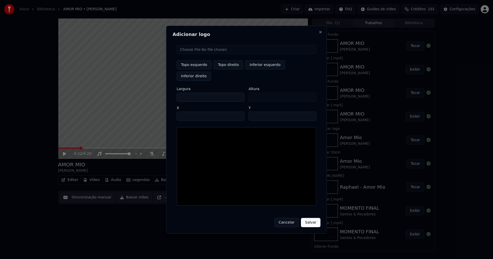
click at [194, 54] on input "file" at bounding box center [247, 49] width 140 height 9
click at [319, 34] on button "Close" at bounding box center [321, 32] width 4 height 4
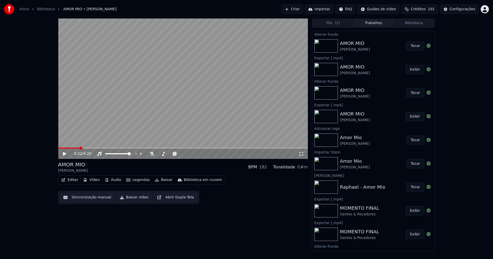
click at [135, 198] on button "Baixar vídeo" at bounding box center [134, 197] width 35 height 9
click at [94, 180] on button "Vídeo" at bounding box center [91, 180] width 21 height 7
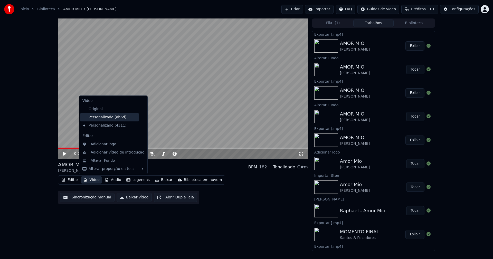
click at [107, 116] on div "Personalizado (ab6d)" at bounding box center [109, 117] width 58 height 8
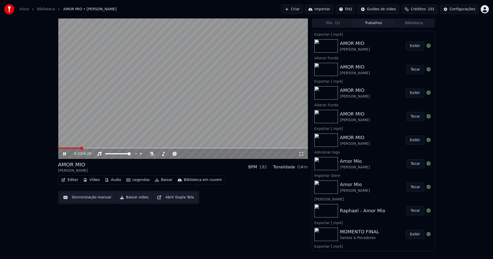
drag, startPoint x: 65, startPoint y: 155, endPoint x: 200, endPoint y: 67, distance: 162.0
click at [66, 154] on icon at bounding box center [68, 154] width 12 height 4
